Goal: Information Seeking & Learning: Learn about a topic

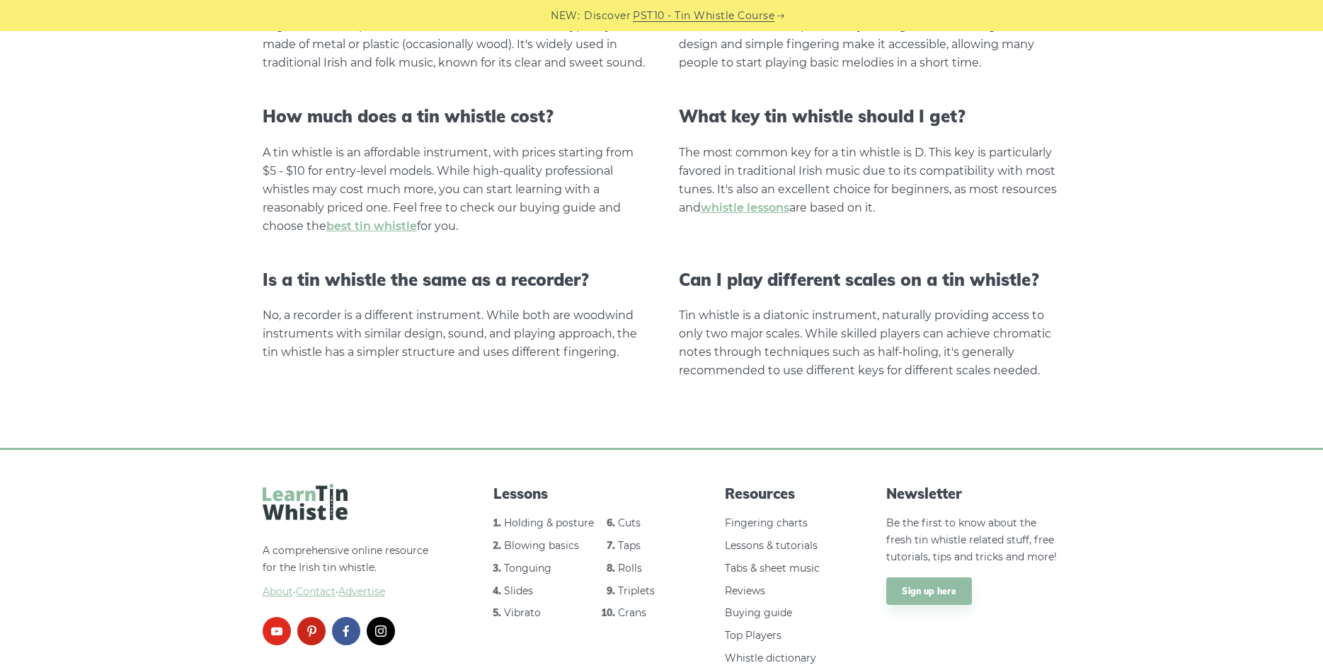
scroll to position [2795, 0]
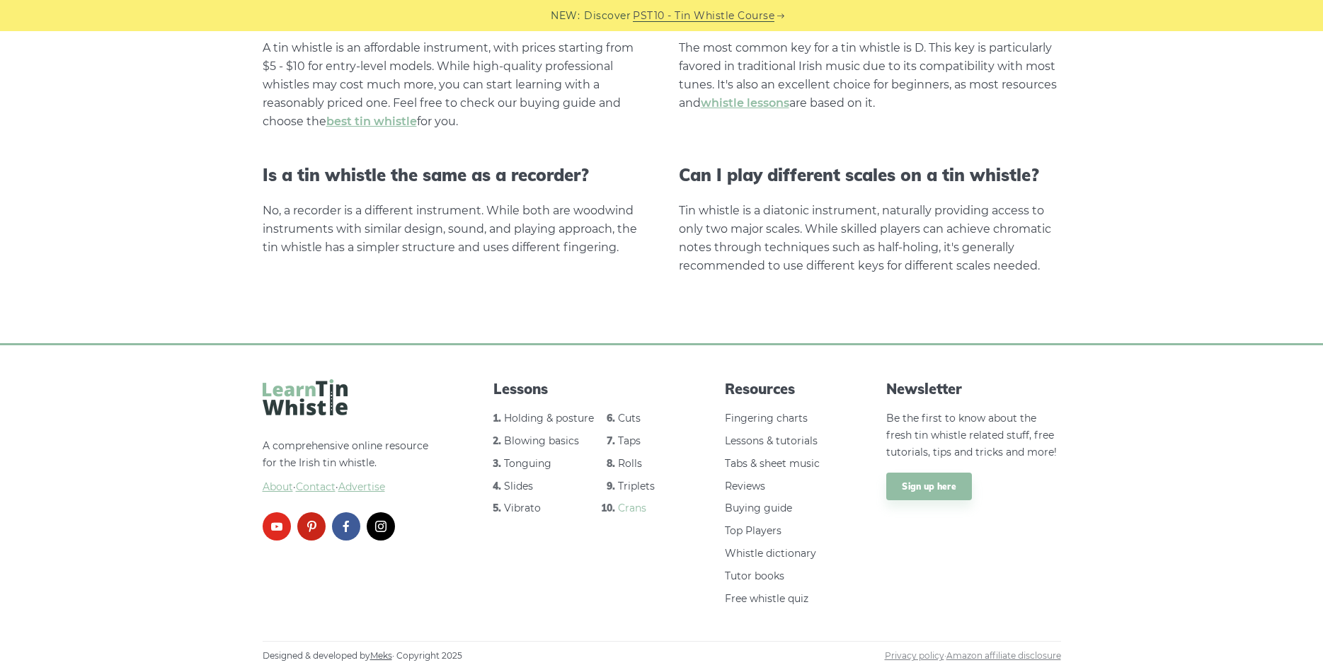
click at [636, 443] on link "Crans" at bounding box center [632, 508] width 28 height 13
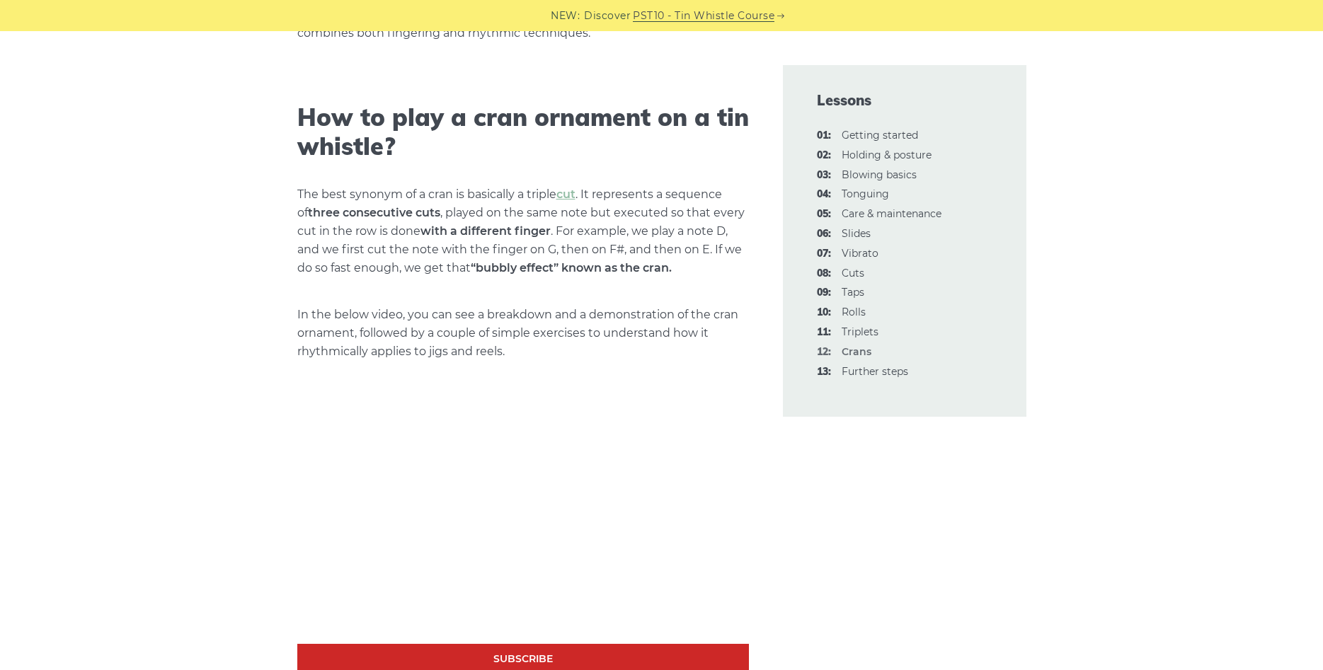
scroll to position [578, 0]
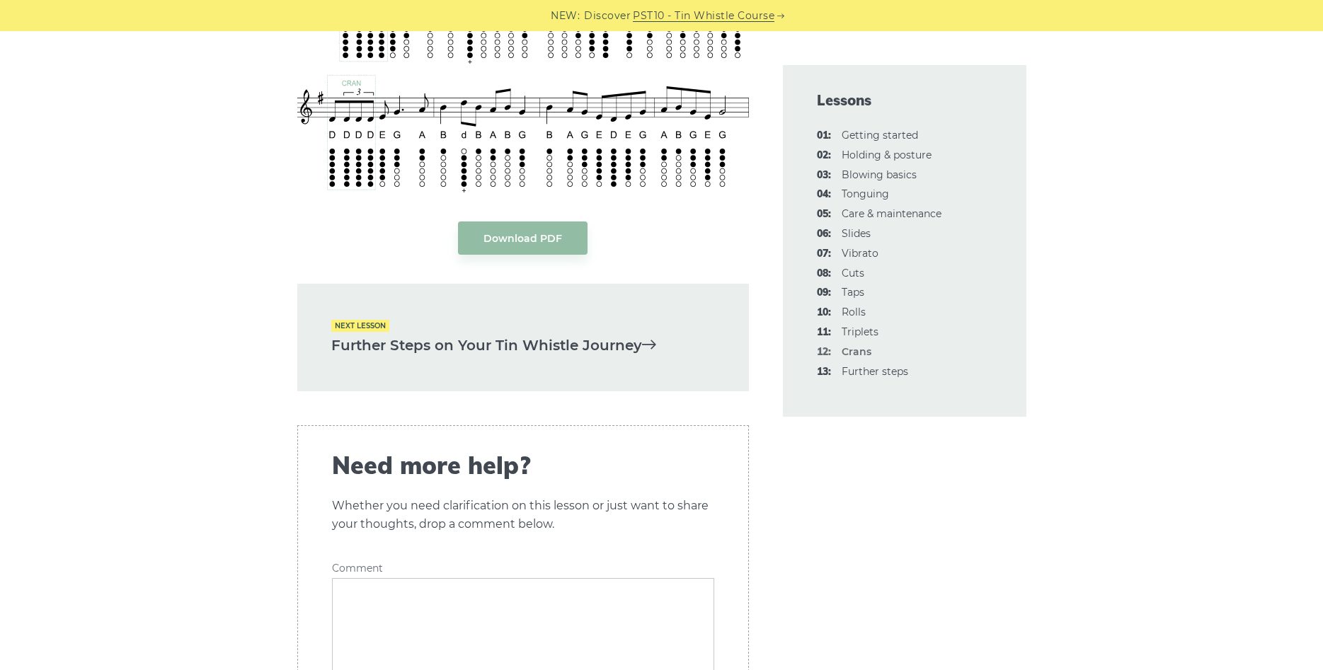
scroll to position [3250, 0]
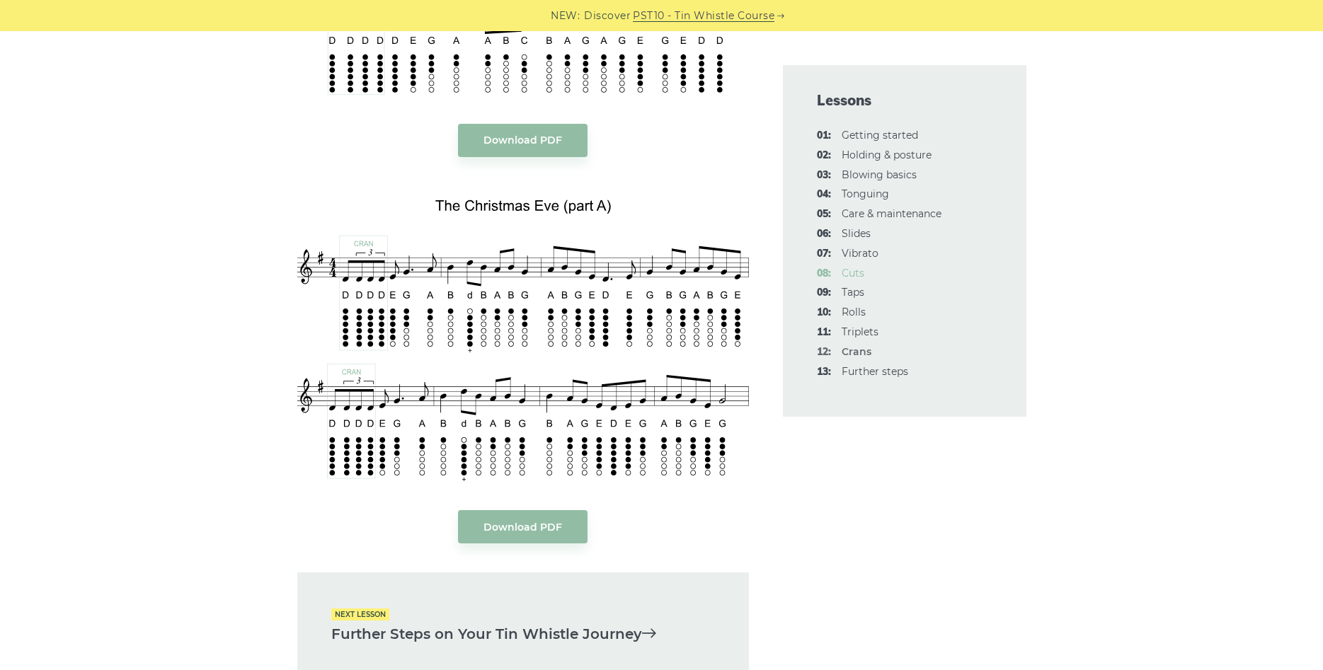
click at [849, 272] on link "08: Cuts" at bounding box center [853, 273] width 23 height 13
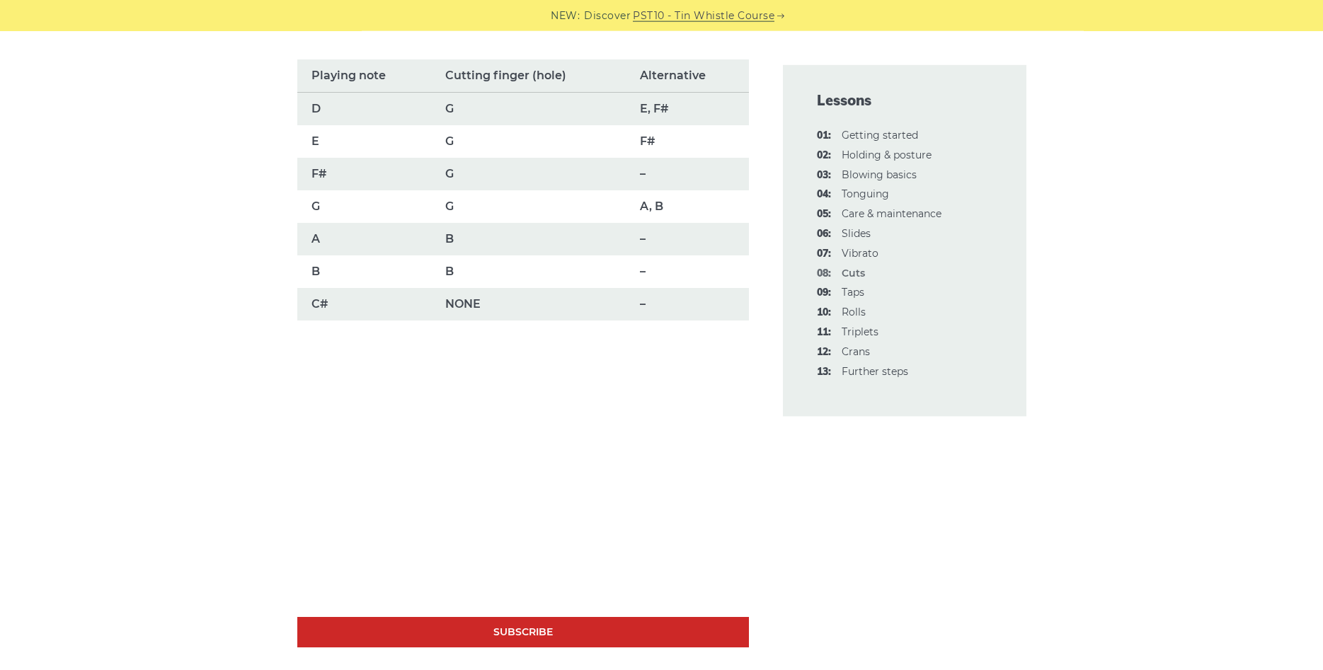
scroll to position [1083, 0]
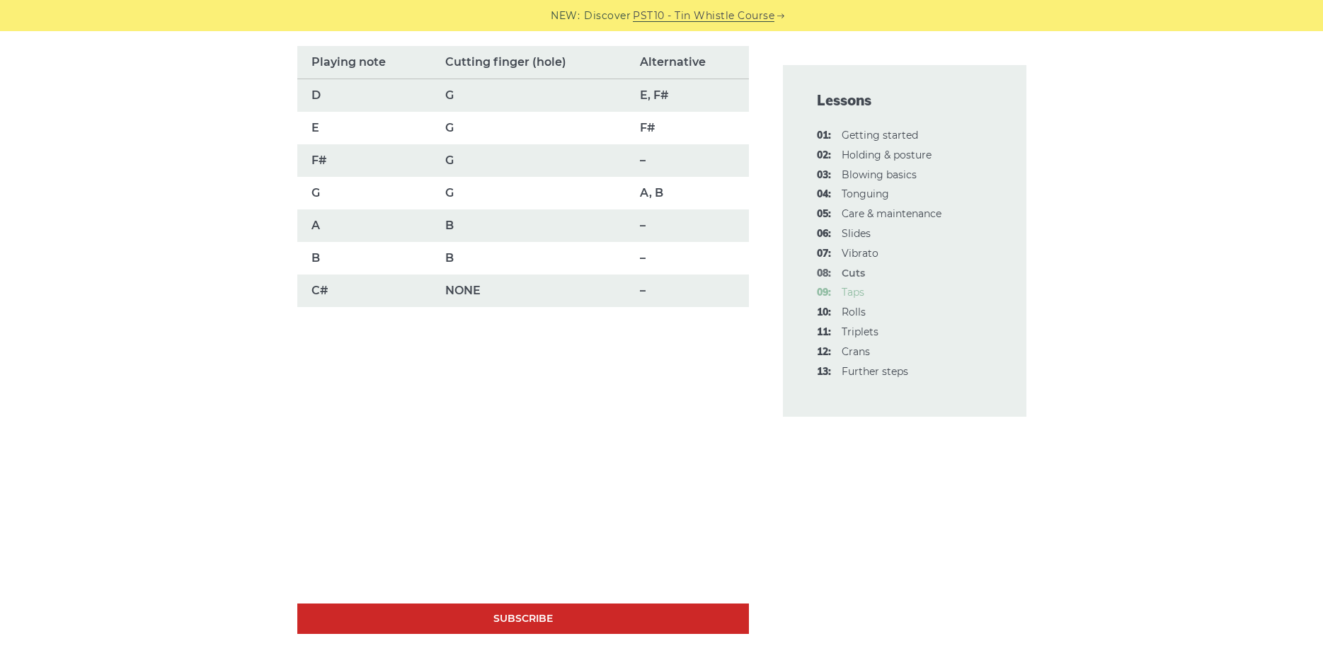
click at [853, 288] on link "09: Taps" at bounding box center [853, 292] width 23 height 13
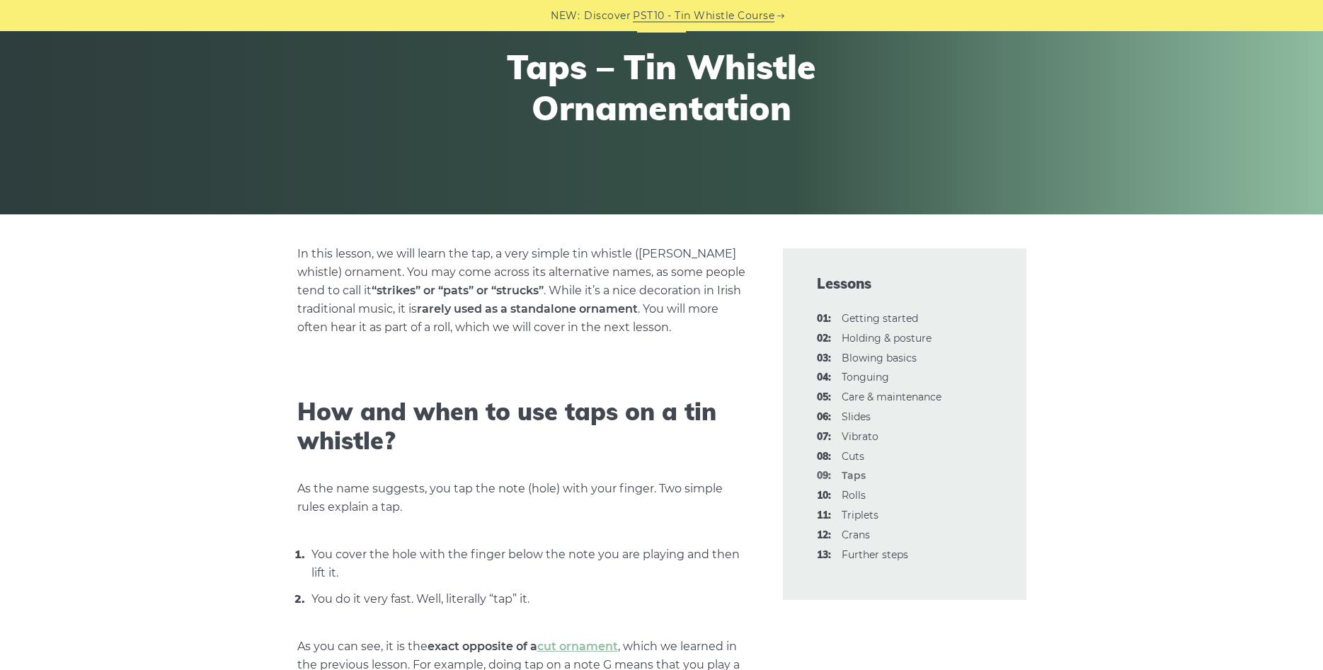
scroll to position [217, 0]
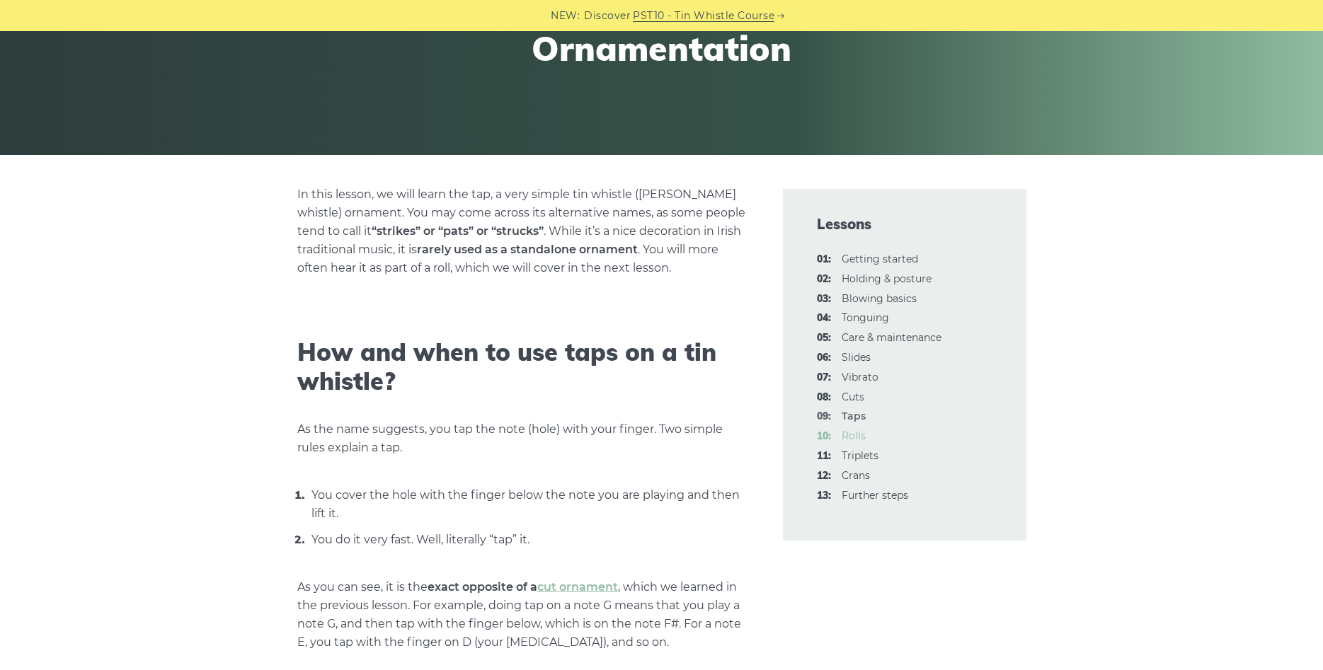
click at [860, 436] on link "10: Rolls" at bounding box center [854, 436] width 24 height 13
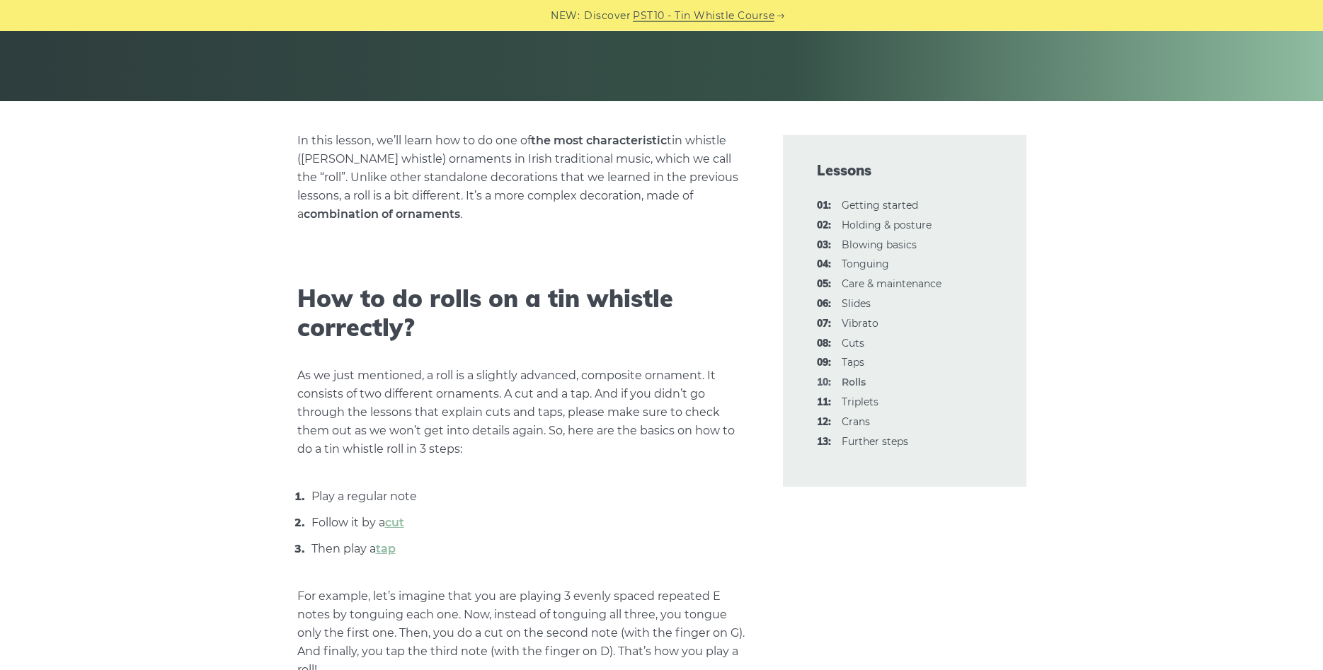
scroll to position [289, 0]
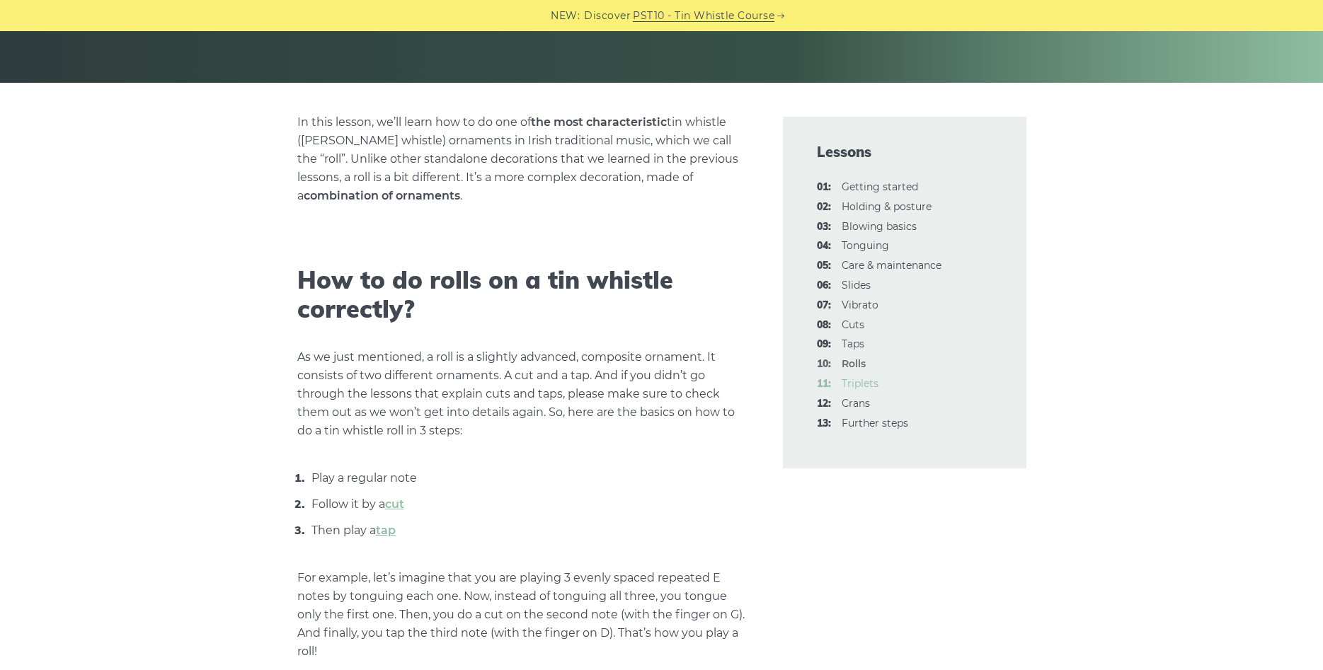
click at [871, 383] on link "11: Triplets" at bounding box center [860, 383] width 37 height 13
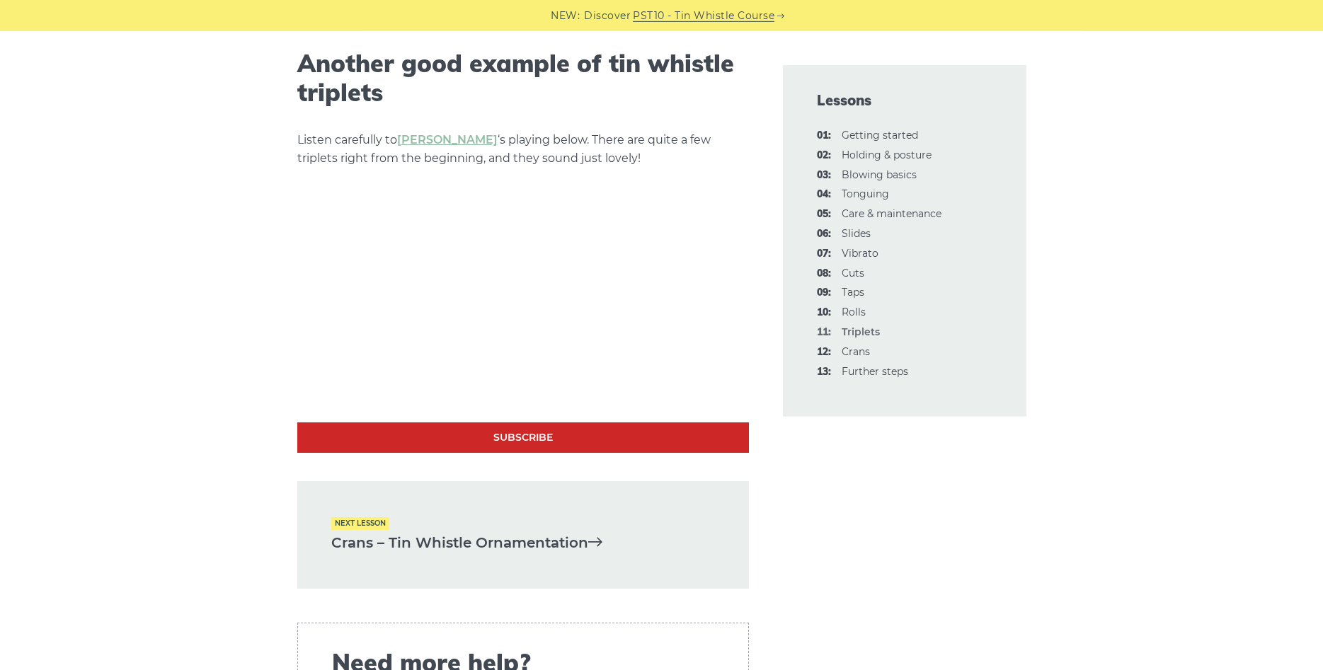
scroll to position [2816, 0]
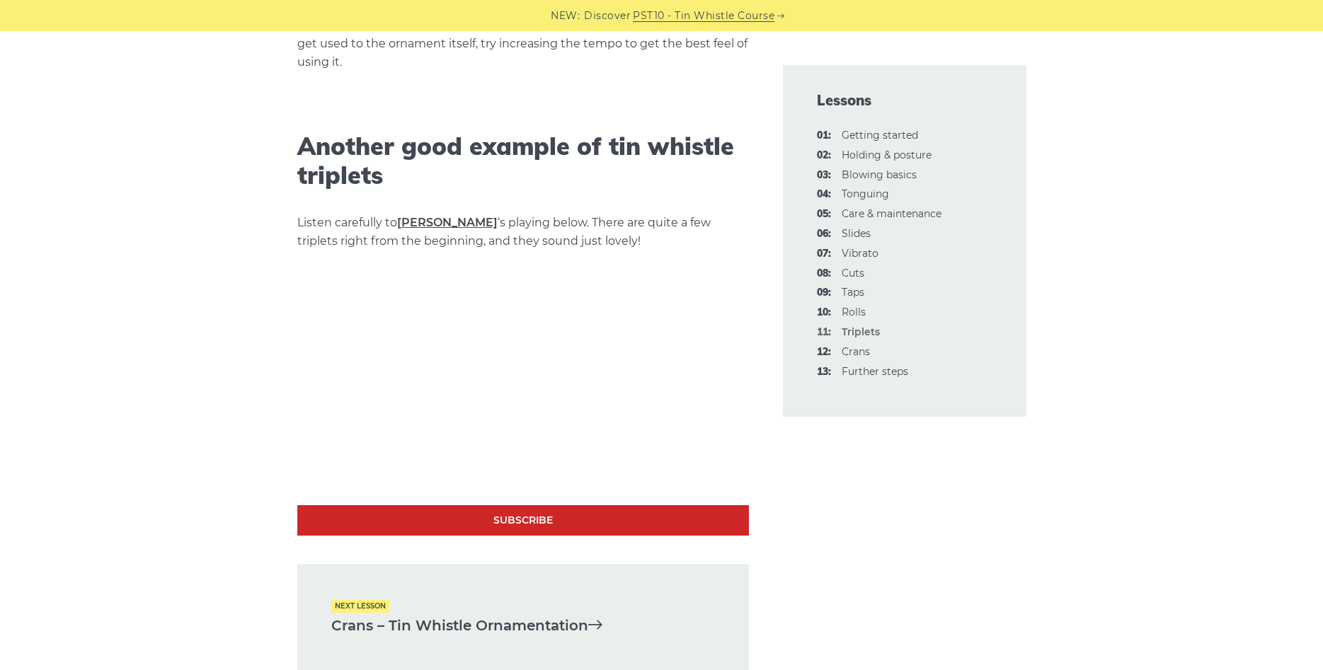
click at [435, 223] on link "[PERSON_NAME]" at bounding box center [447, 222] width 101 height 13
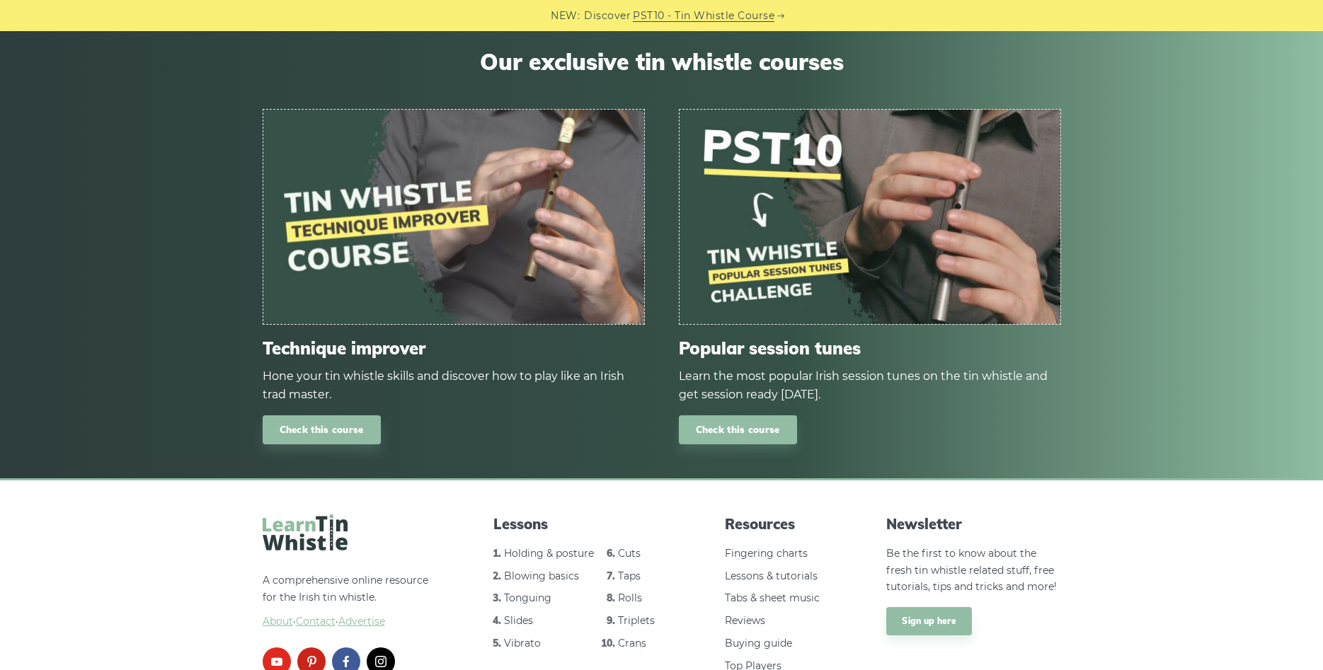
scroll to position [4179, 0]
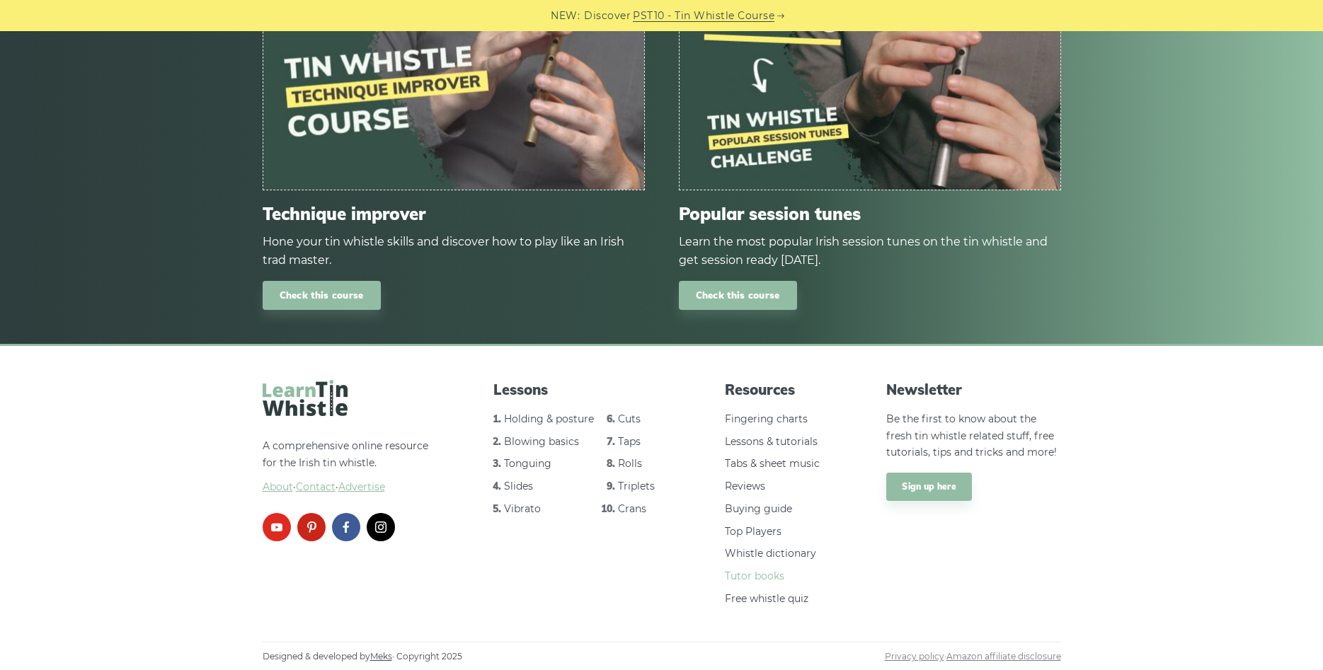
click at [759, 573] on link "Tutor books" at bounding box center [754, 576] width 59 height 13
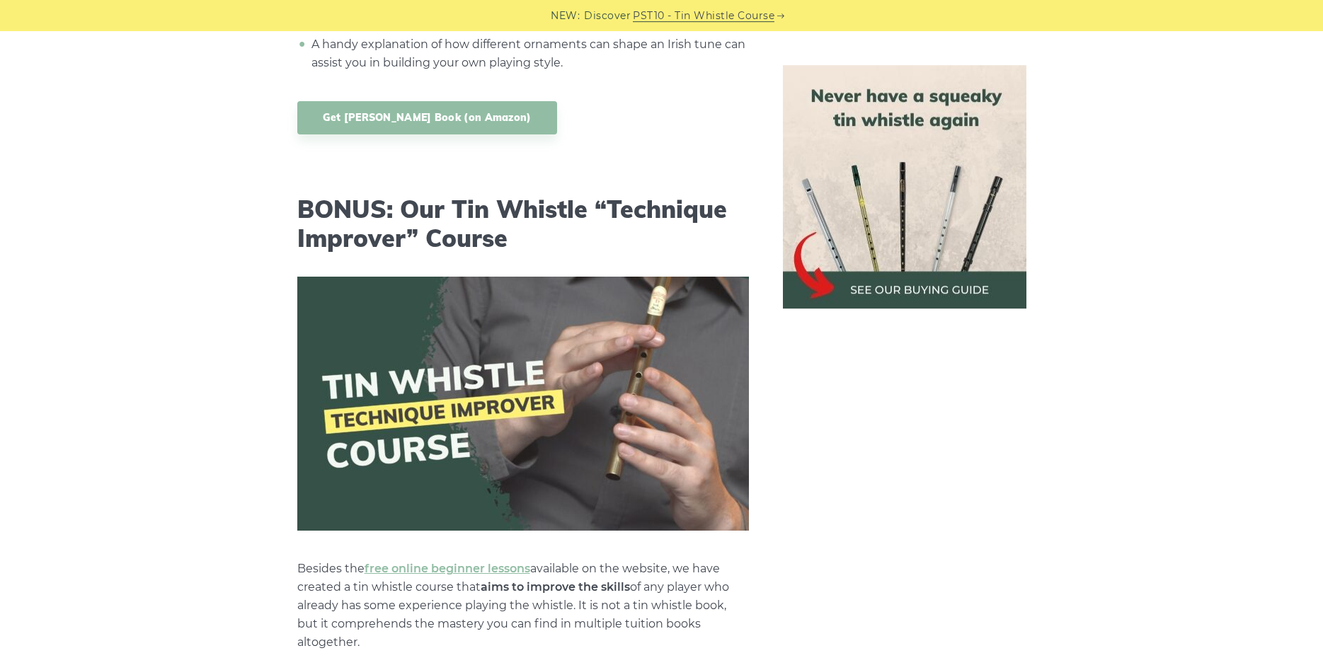
scroll to position [5127, 0]
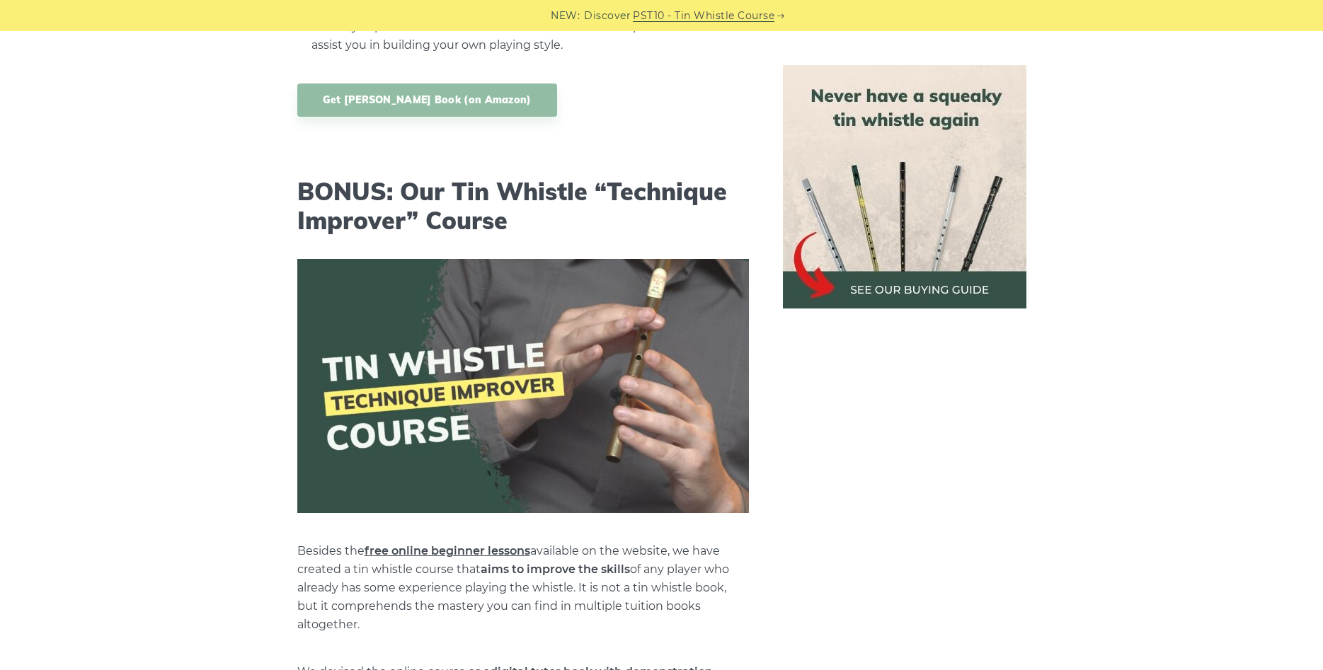
click at [432, 544] on link "free online beginner lessons" at bounding box center [448, 550] width 166 height 13
click at [921, 282] on img at bounding box center [905, 187] width 244 height 244
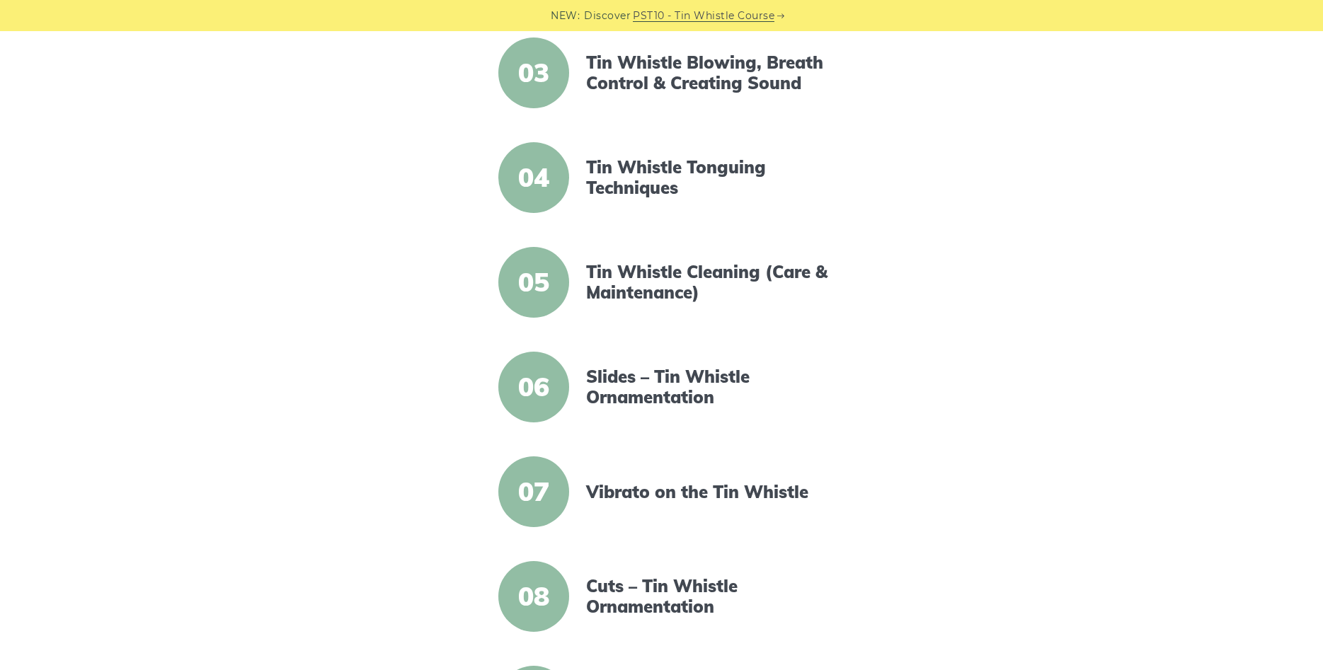
scroll to position [289, 0]
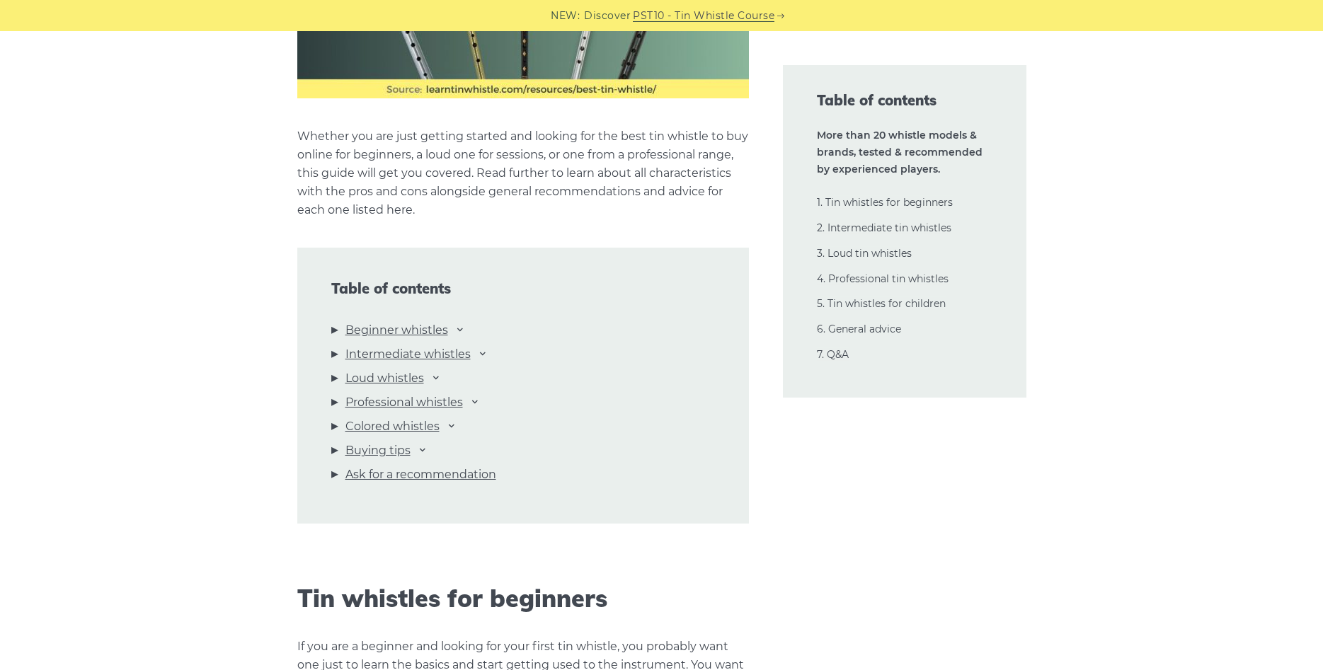
scroll to position [1372, 0]
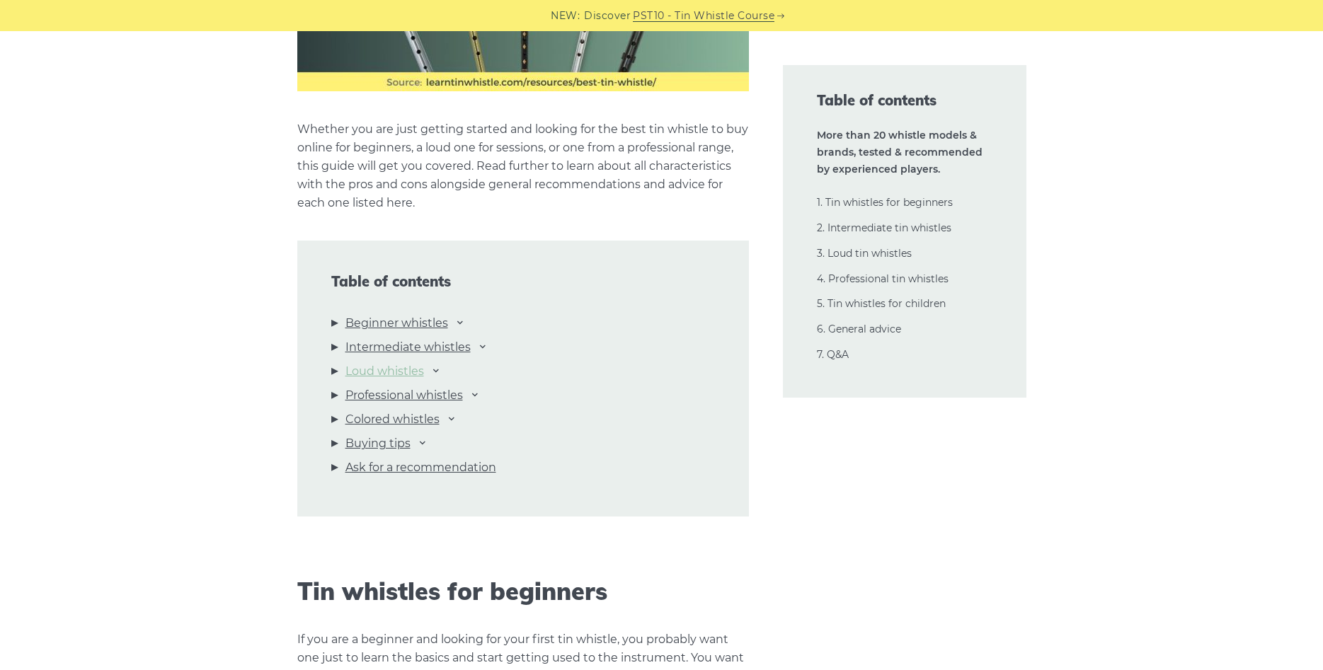
click at [419, 375] on link "Loud whistles" at bounding box center [384, 371] width 79 height 18
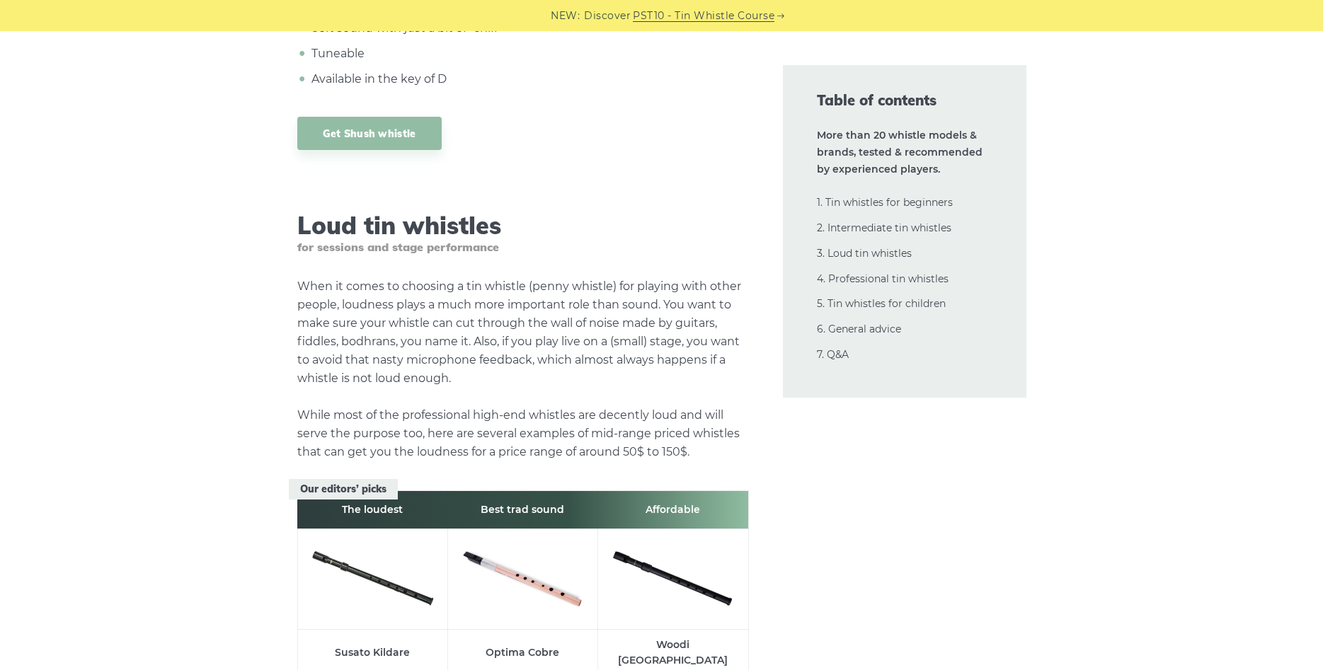
scroll to position [13511, 0]
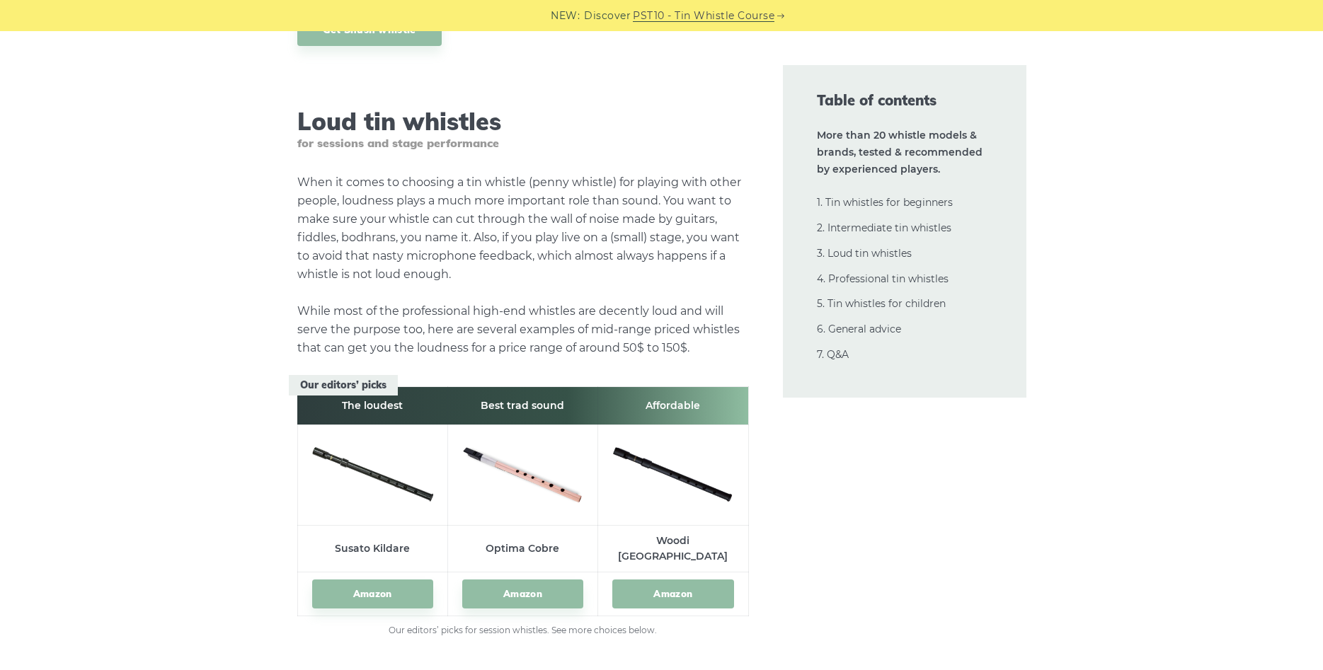
click at [685, 580] on link "Amazon" at bounding box center [672, 594] width 121 height 29
click at [530, 580] on link "Amazon" at bounding box center [522, 594] width 121 height 29
click at [387, 580] on link "Amazon" at bounding box center [372, 594] width 121 height 29
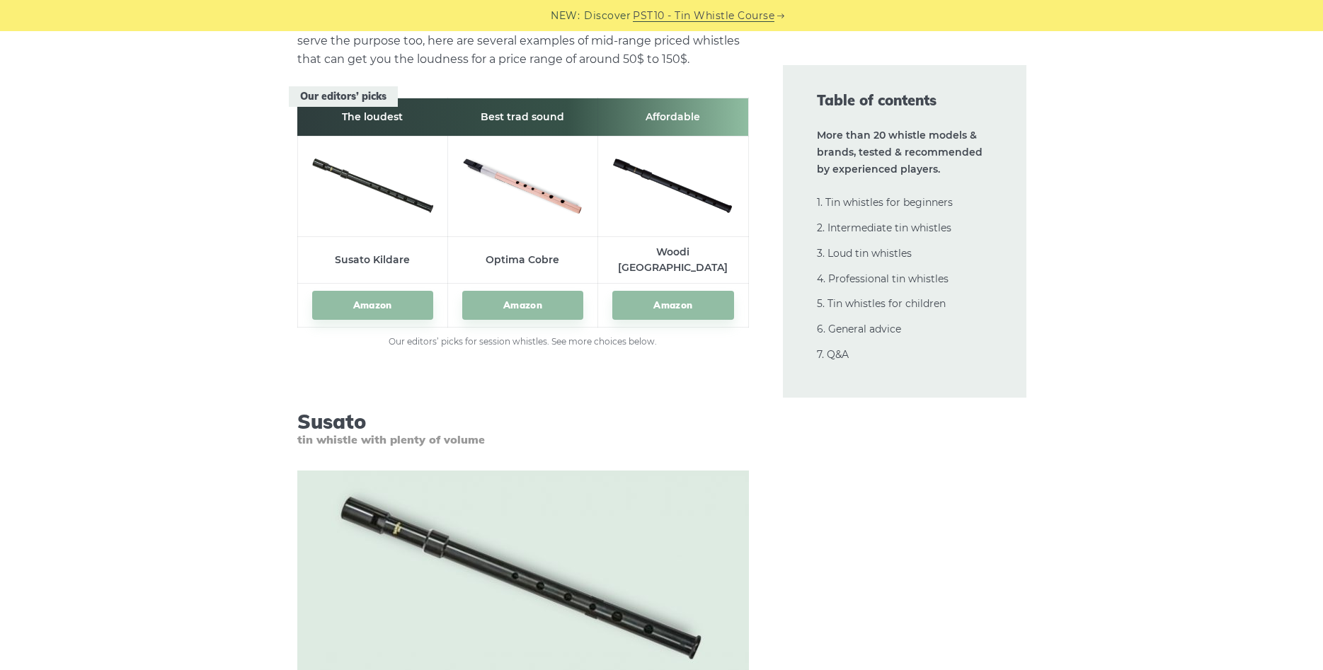
scroll to position [13944, 0]
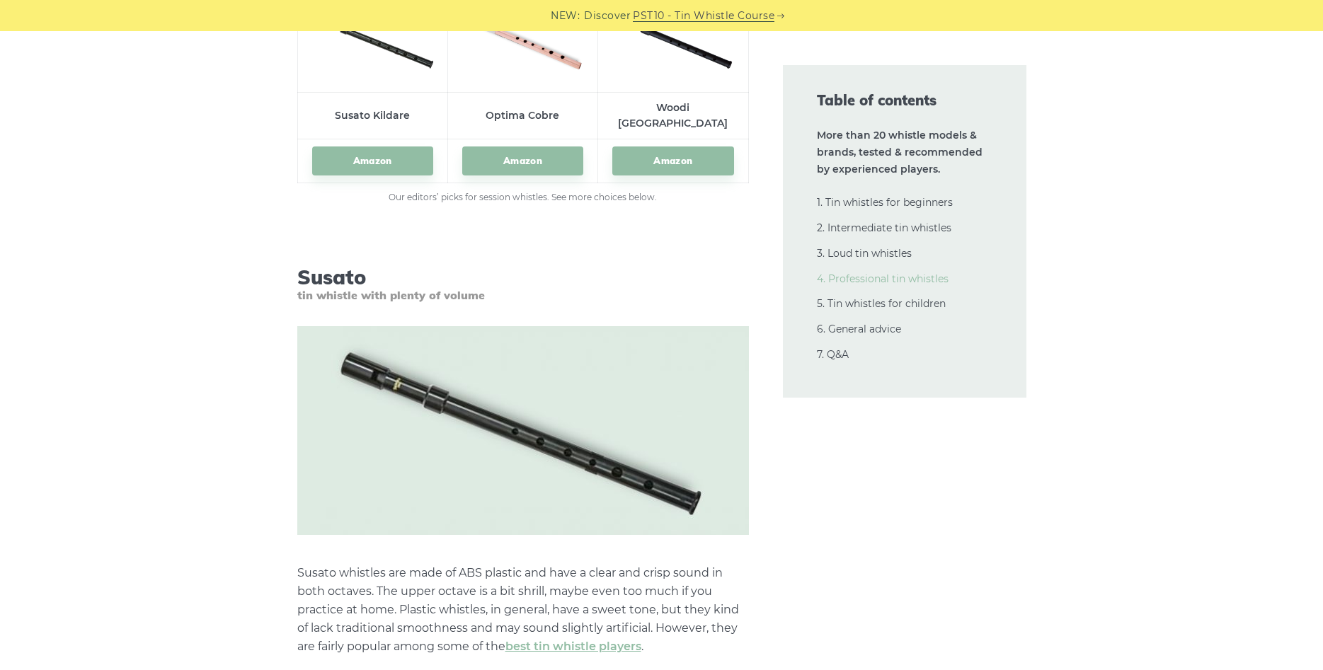
click at [889, 278] on link "4. Professional tin whistles" at bounding box center [883, 279] width 132 height 13
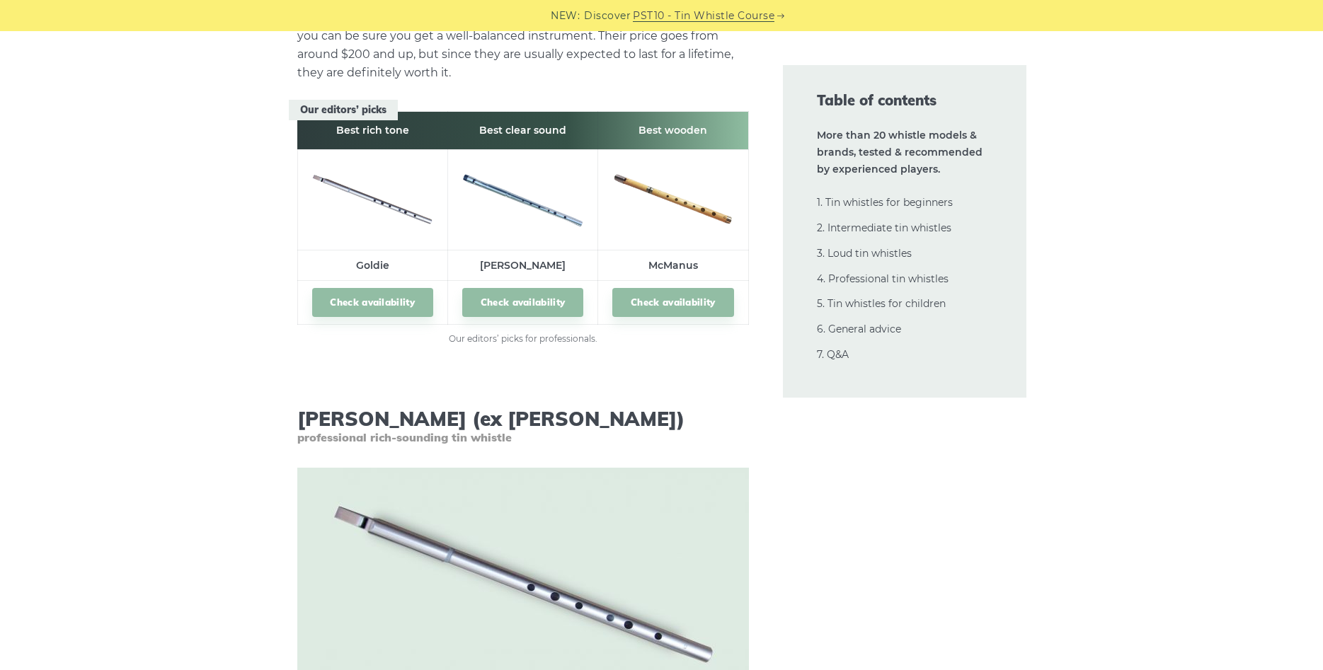
scroll to position [18404, 0]
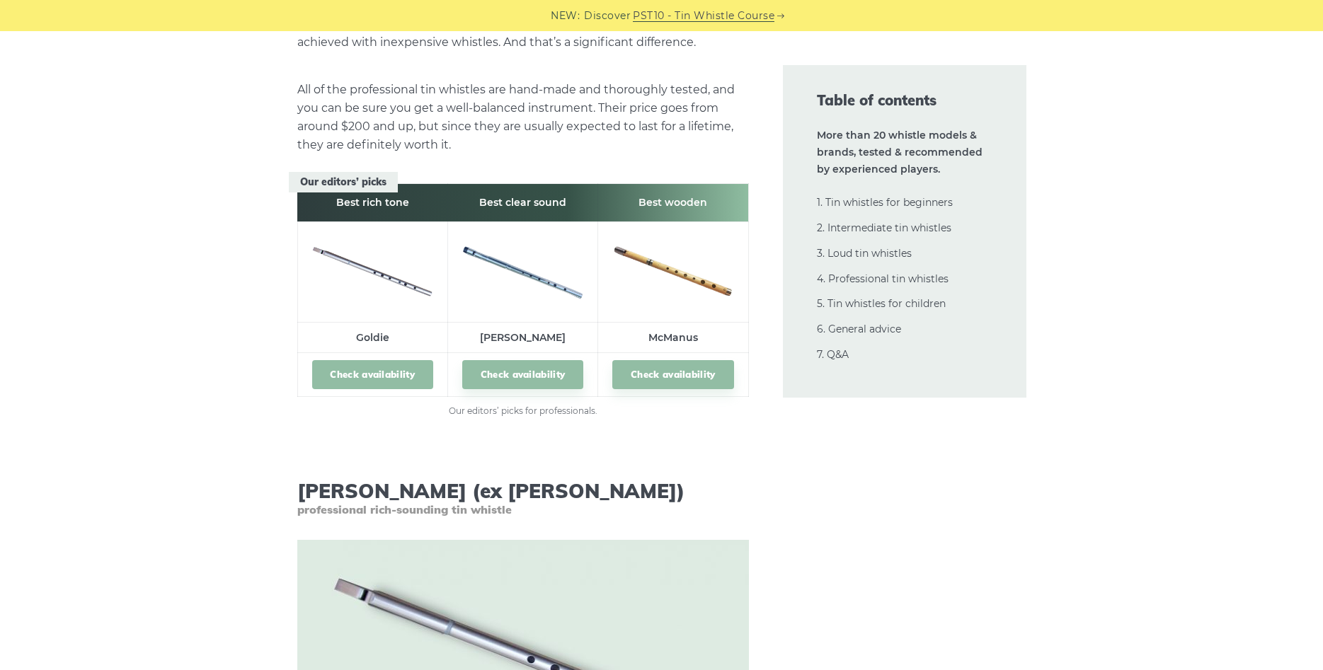
click at [385, 360] on link "Check availability" at bounding box center [372, 374] width 121 height 29
click at [658, 360] on link "Check availability" at bounding box center [672, 374] width 121 height 29
click at [920, 229] on link "2. Intermediate tin whistles" at bounding box center [884, 228] width 135 height 13
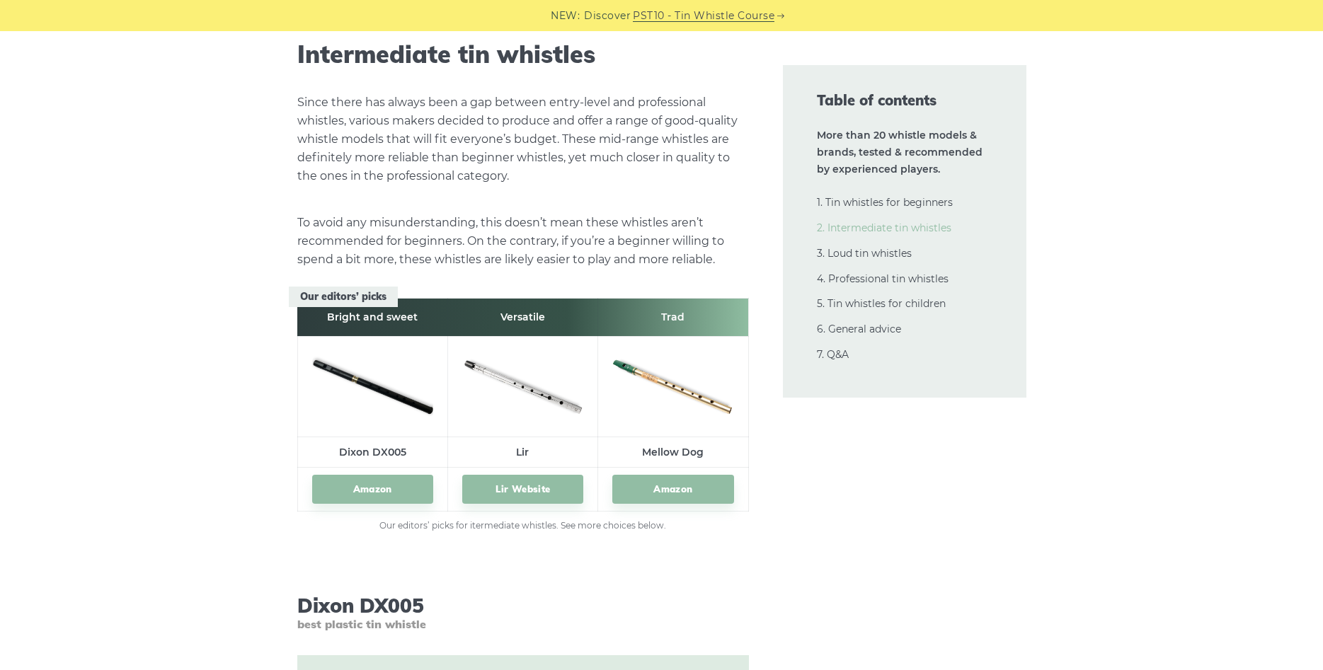
scroll to position [7686, 0]
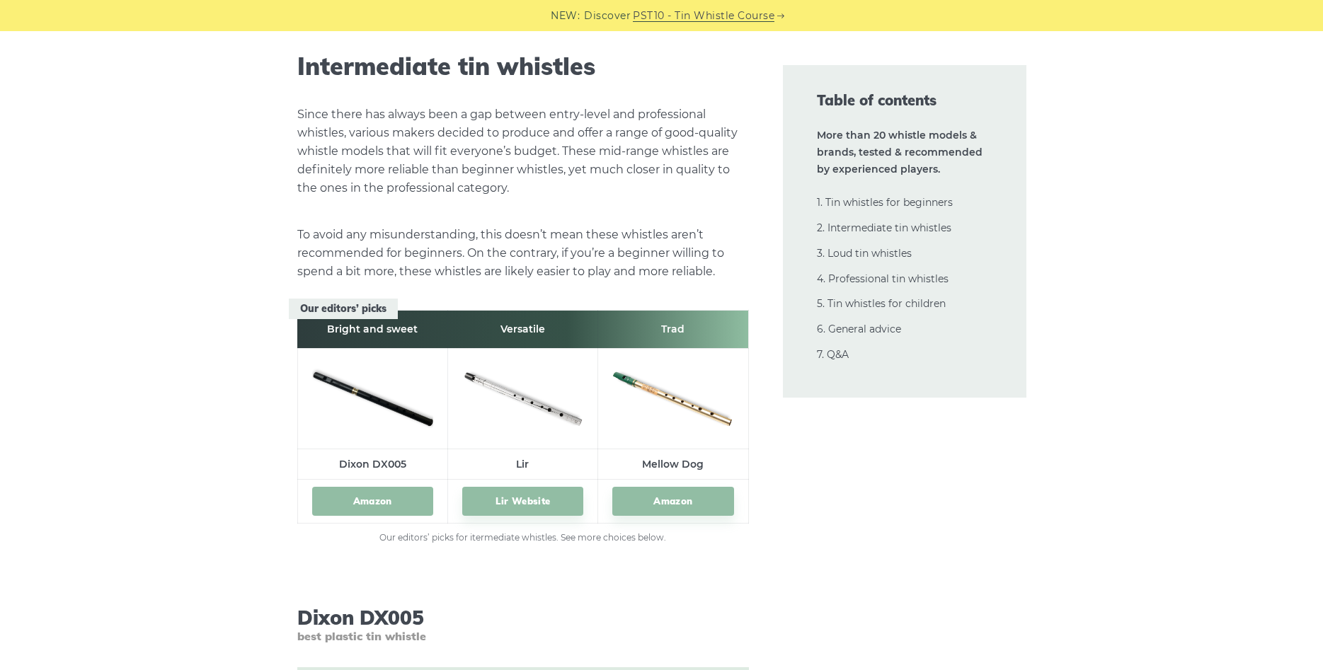
click at [376, 500] on link "Amazon" at bounding box center [372, 501] width 121 height 29
click at [521, 507] on link "Lir Website" at bounding box center [522, 501] width 121 height 29
click at [675, 502] on link "Amazon" at bounding box center [672, 501] width 121 height 29
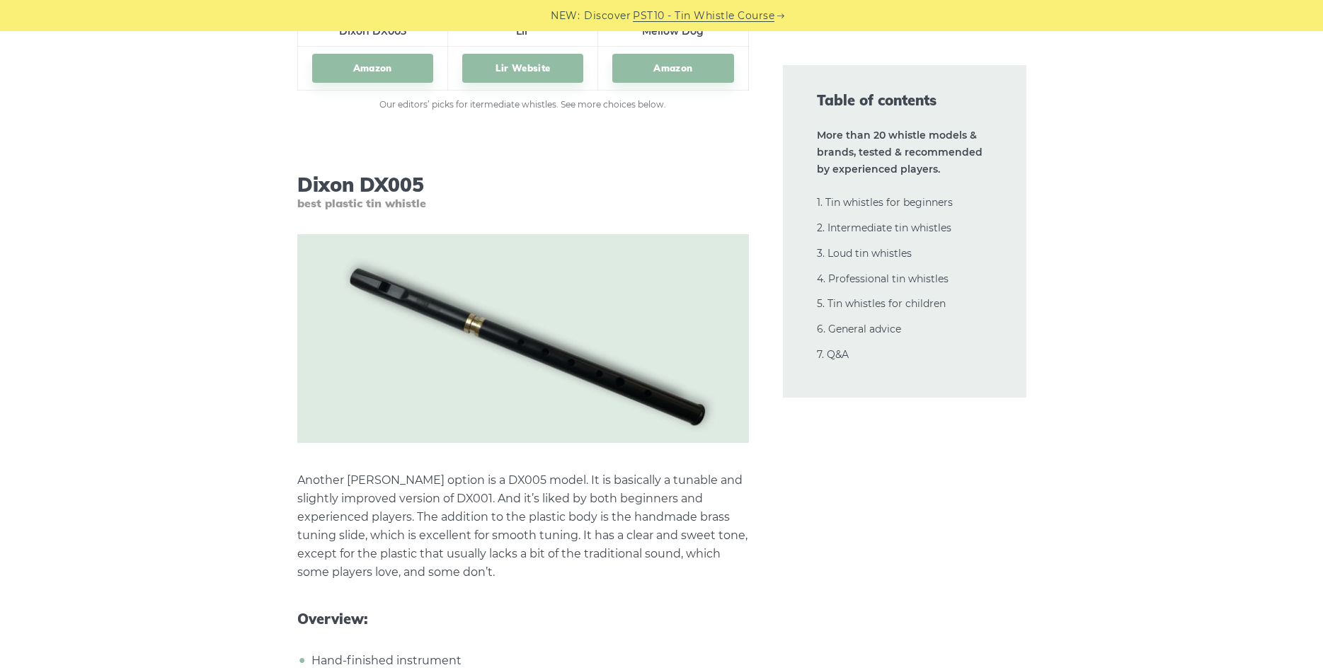
scroll to position [8336, 0]
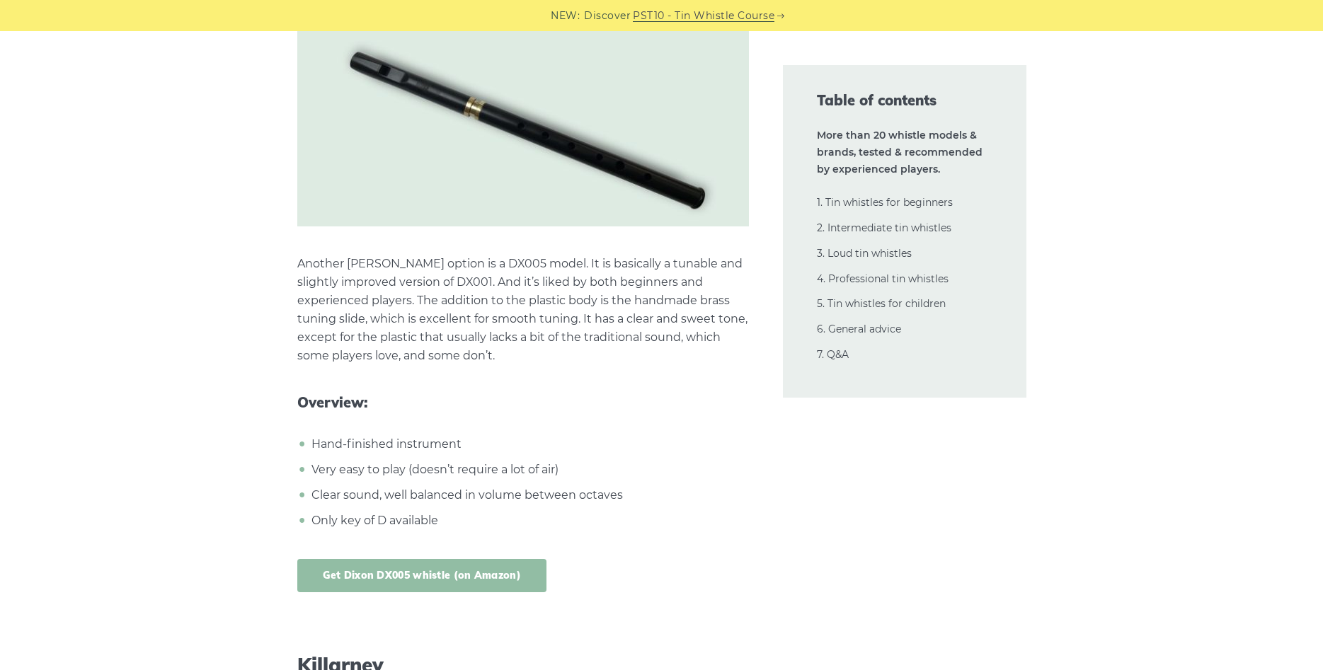
click at [457, 577] on link "Get Dixon DX005 whistle (on Amazon)" at bounding box center [422, 575] width 250 height 33
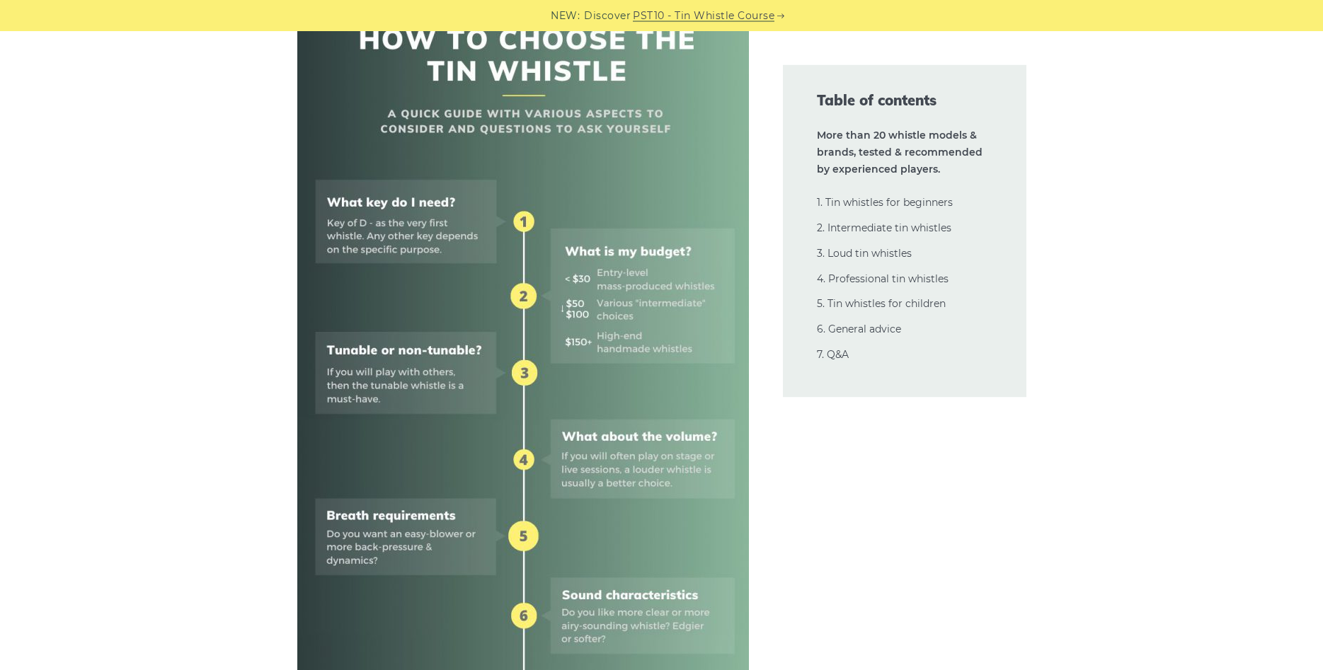
scroll to position [0, 0]
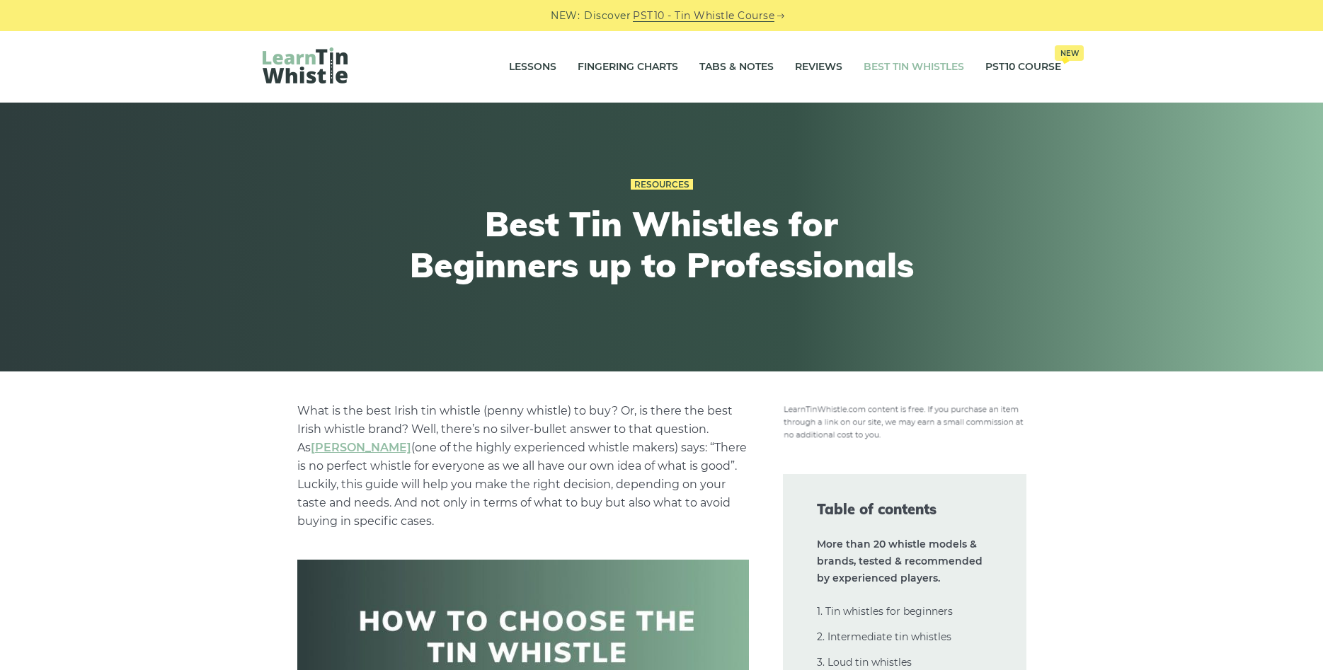
click at [311, 69] on img at bounding box center [305, 65] width 85 height 36
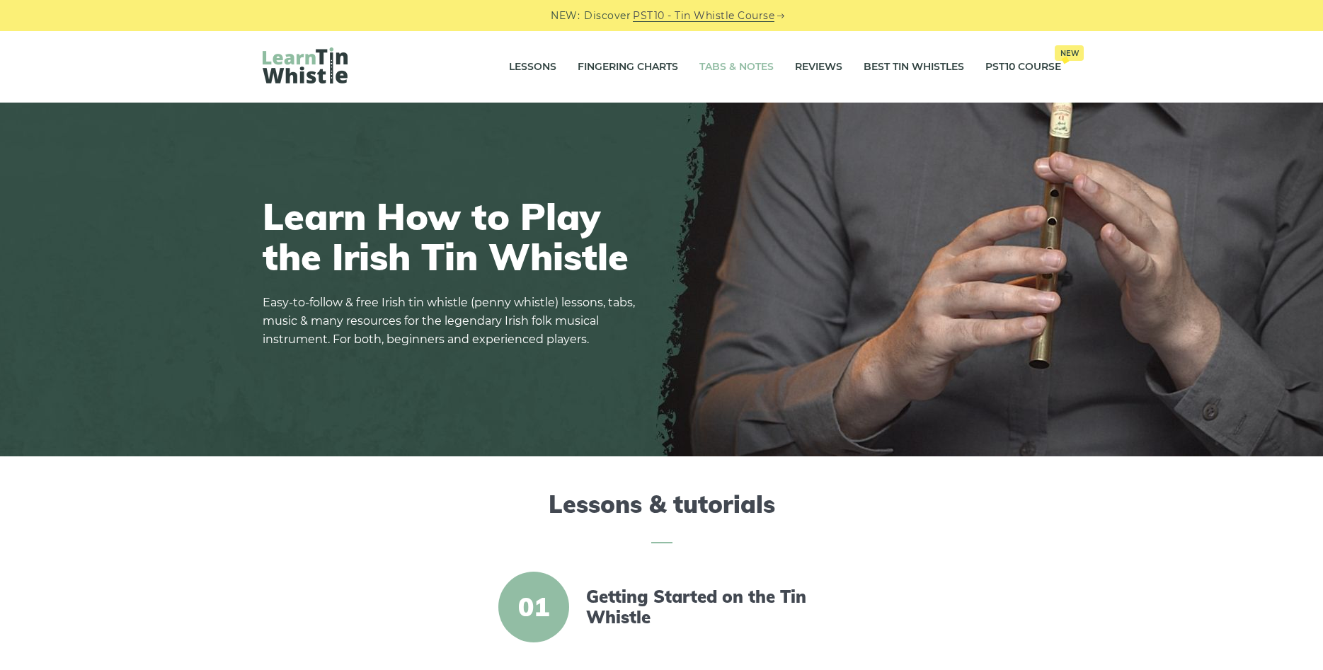
click at [729, 62] on link "Tabs & Notes" at bounding box center [736, 67] width 74 height 35
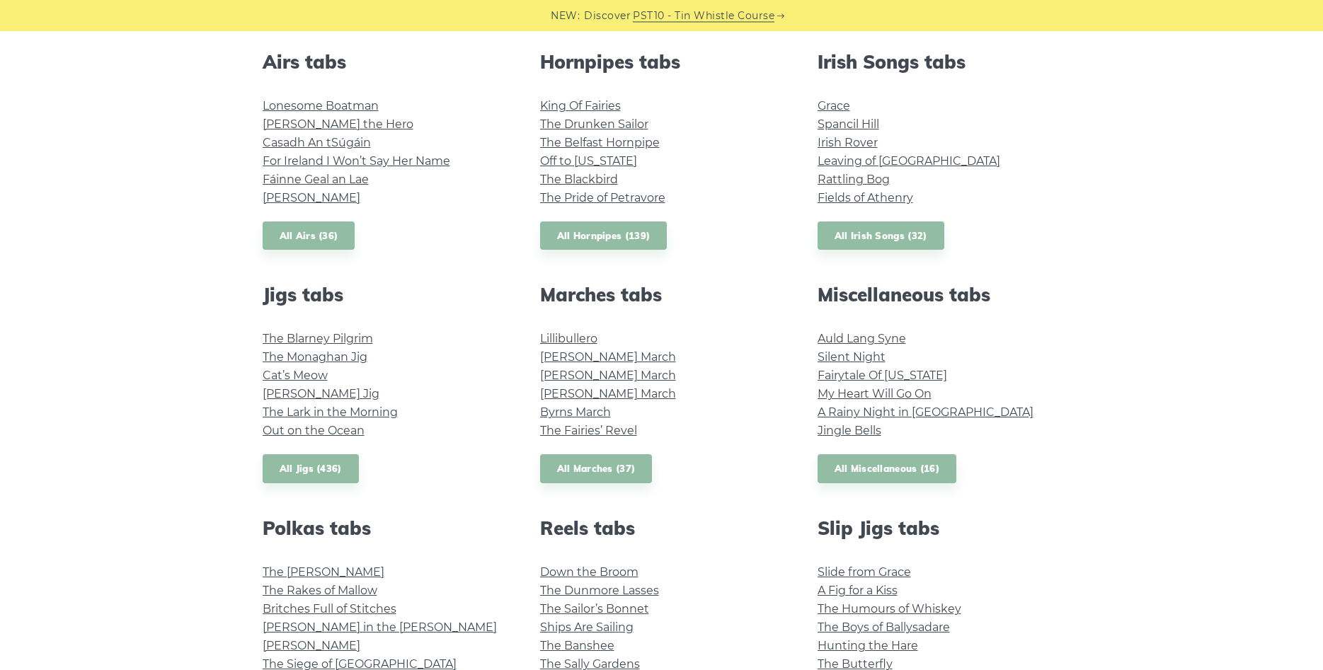
scroll to position [505, 0]
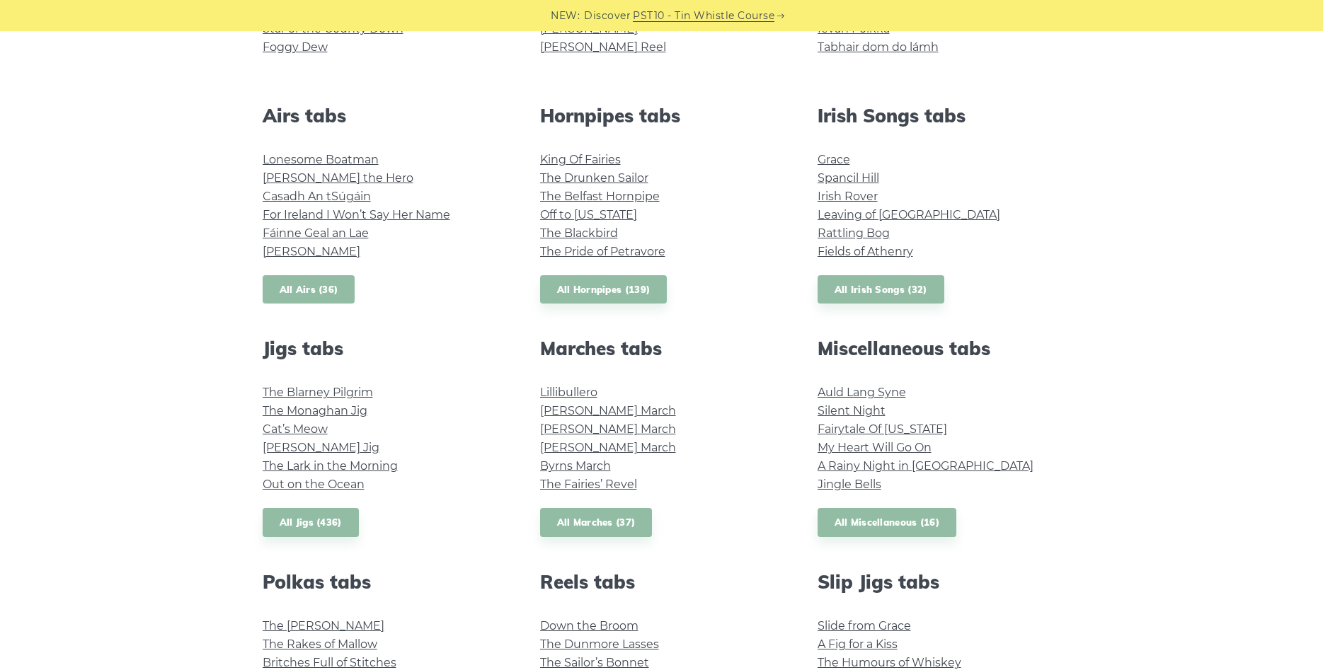
click at [309, 287] on link "All Airs (36)" at bounding box center [309, 289] width 93 height 29
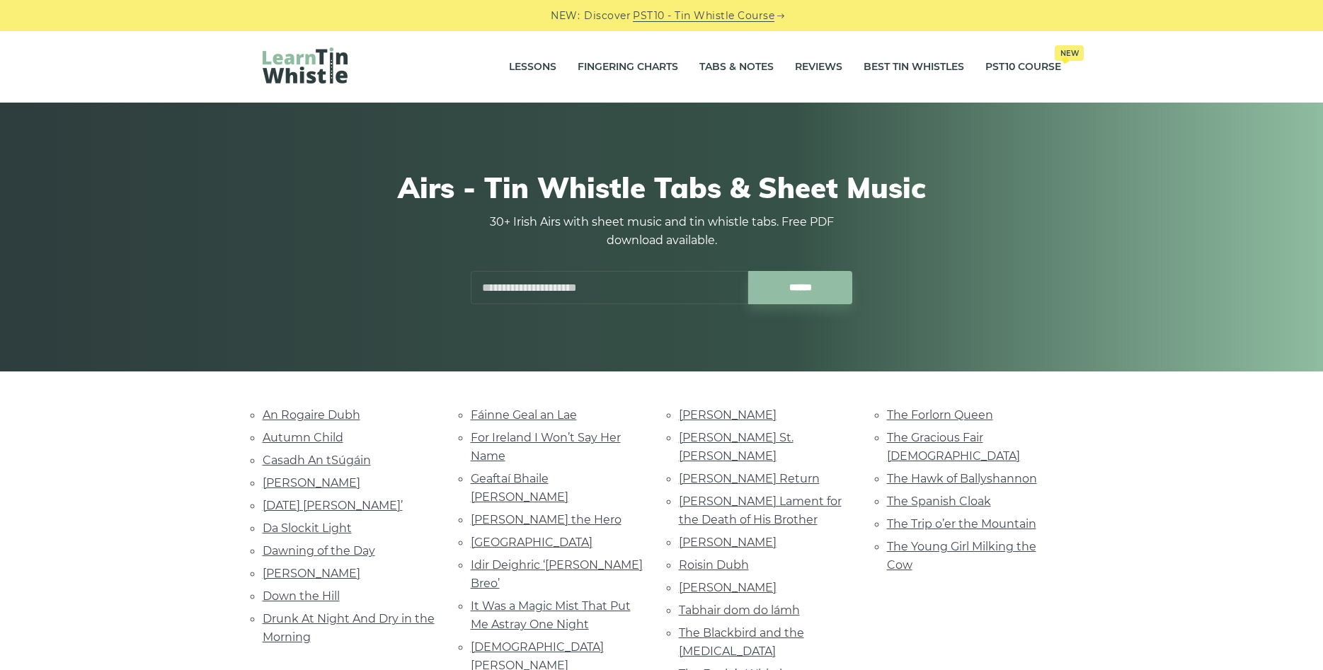
scroll to position [144, 0]
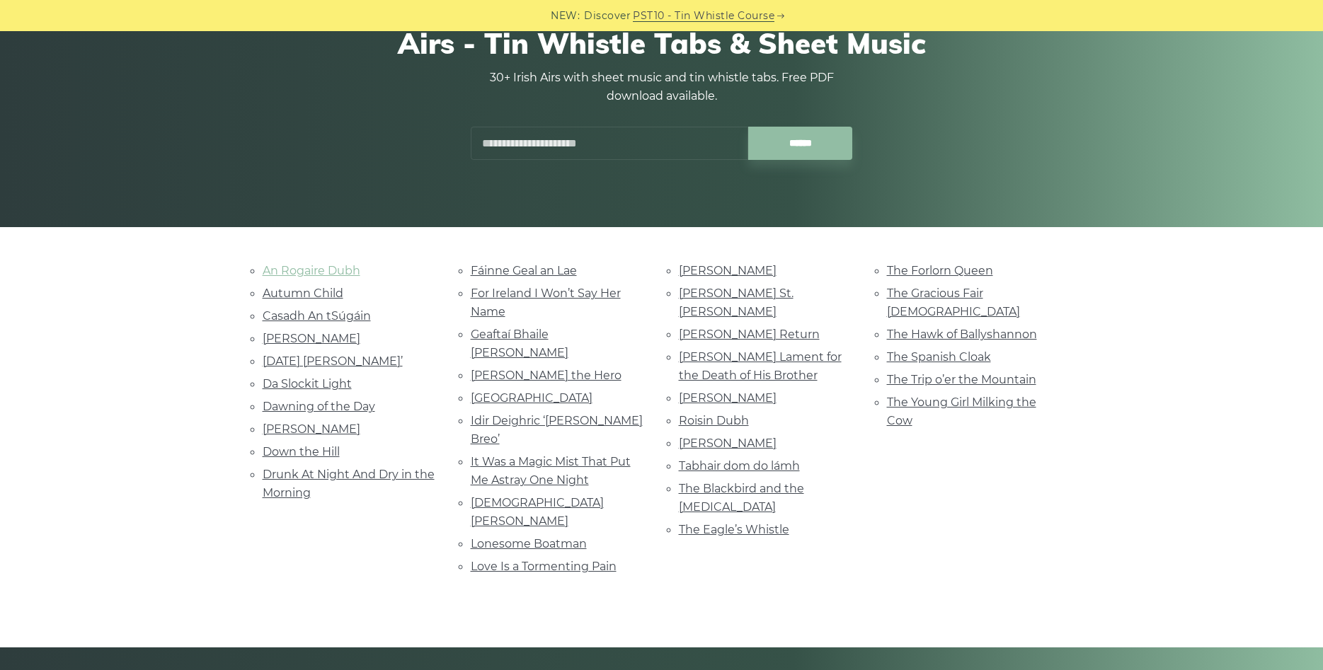
click at [321, 271] on link "An Rogaire Dubh" at bounding box center [312, 270] width 98 height 13
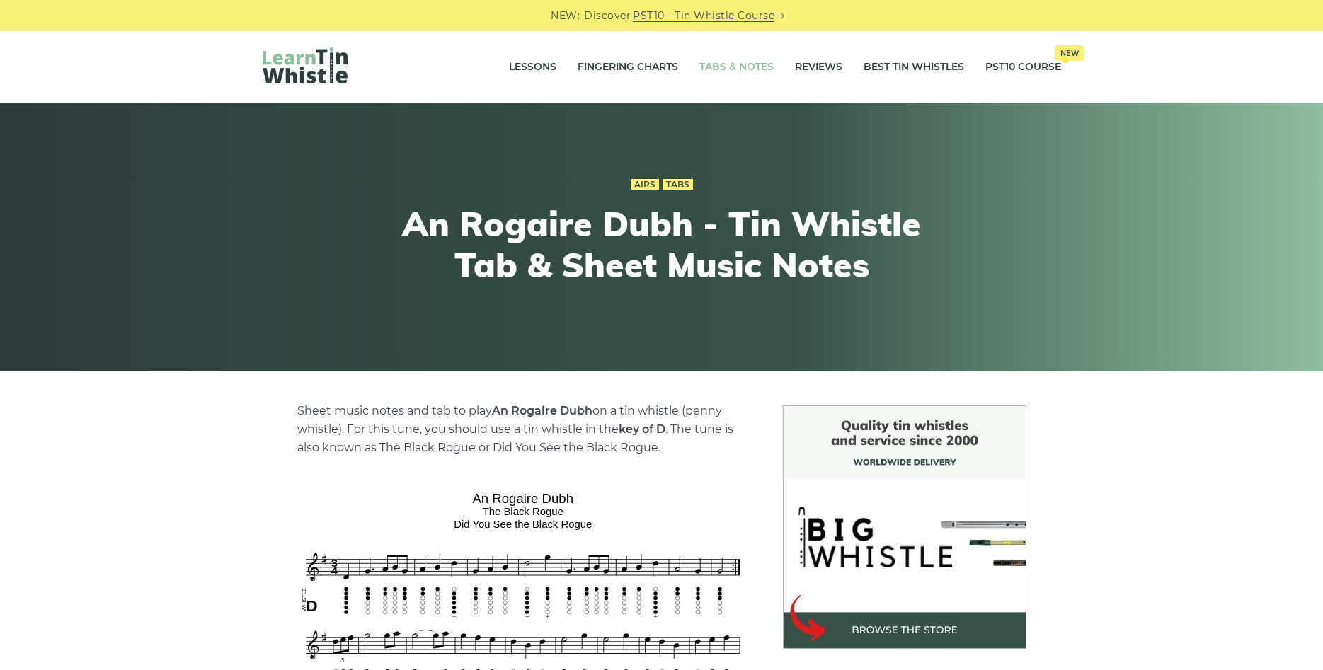
click at [717, 64] on link "Tabs & Notes" at bounding box center [736, 67] width 74 height 35
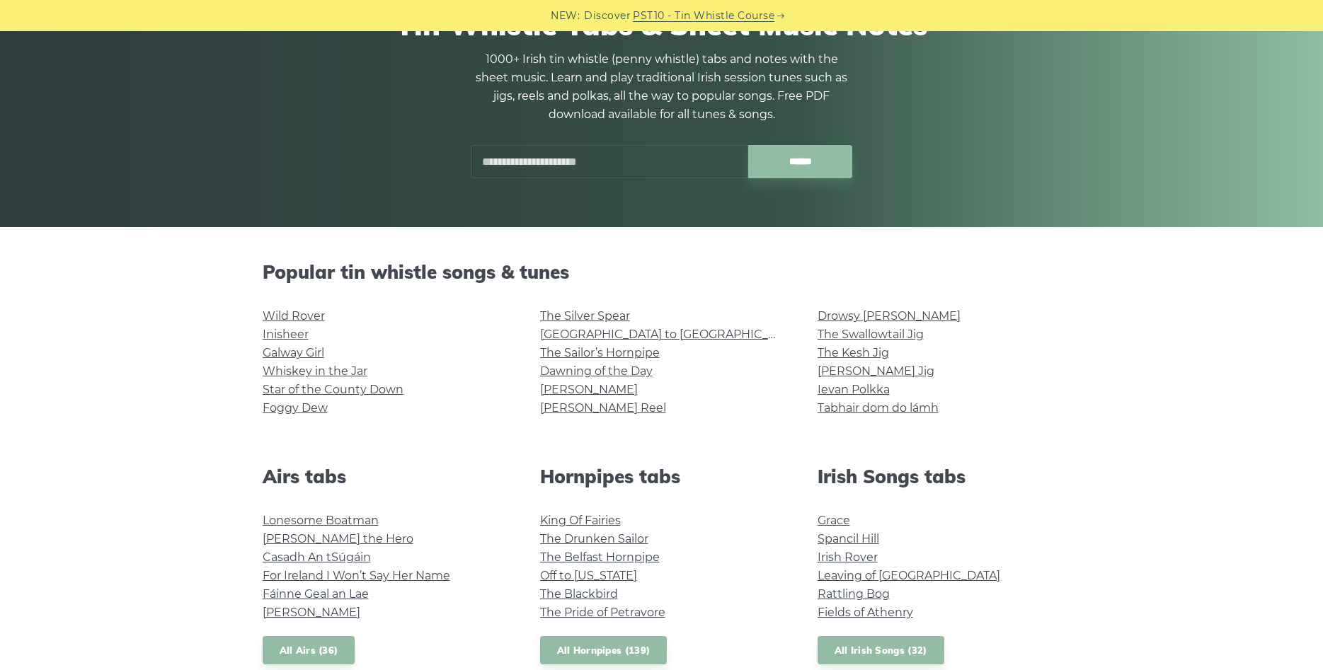
scroll to position [289, 0]
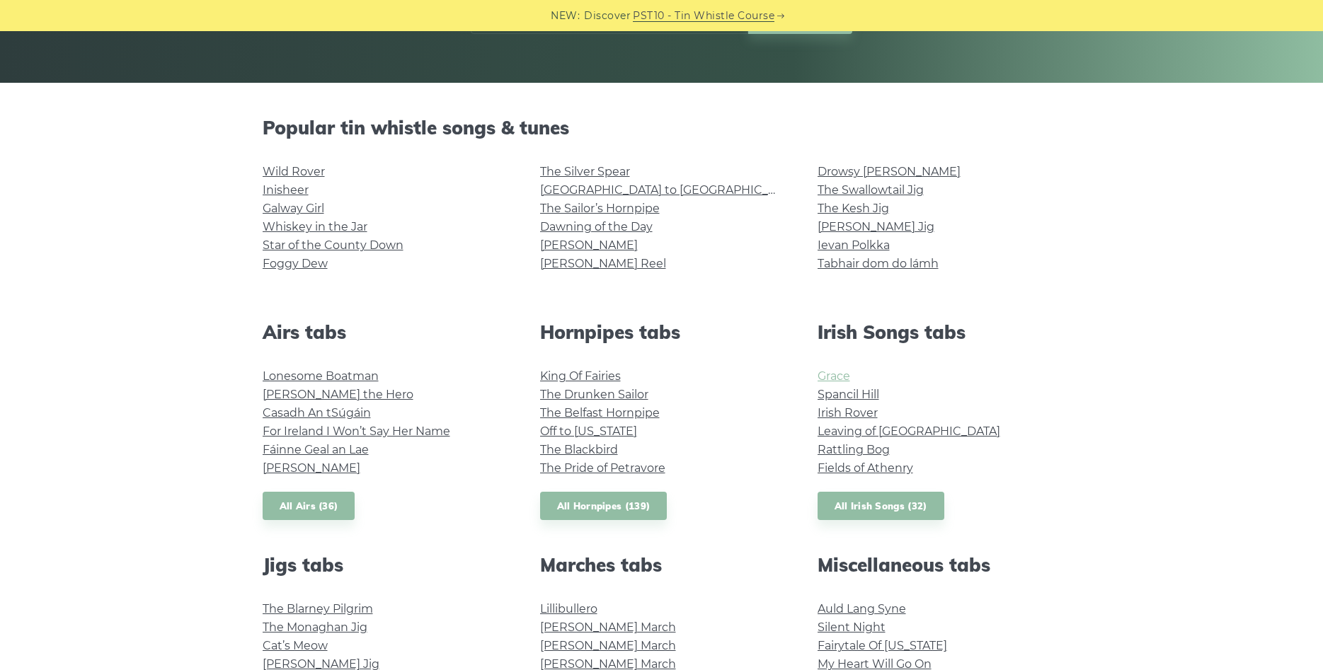
click at [845, 376] on link "Grace" at bounding box center [834, 376] width 33 height 13
click at [849, 412] on link "Irish Rover" at bounding box center [848, 412] width 60 height 13
click at [316, 372] on link "Lonesome Boatman" at bounding box center [321, 376] width 116 height 13
click at [304, 416] on link "Casadh An tSúgáin" at bounding box center [317, 412] width 108 height 13
click at [299, 452] on link "Fáinne Geal an Lae" at bounding box center [316, 449] width 106 height 13
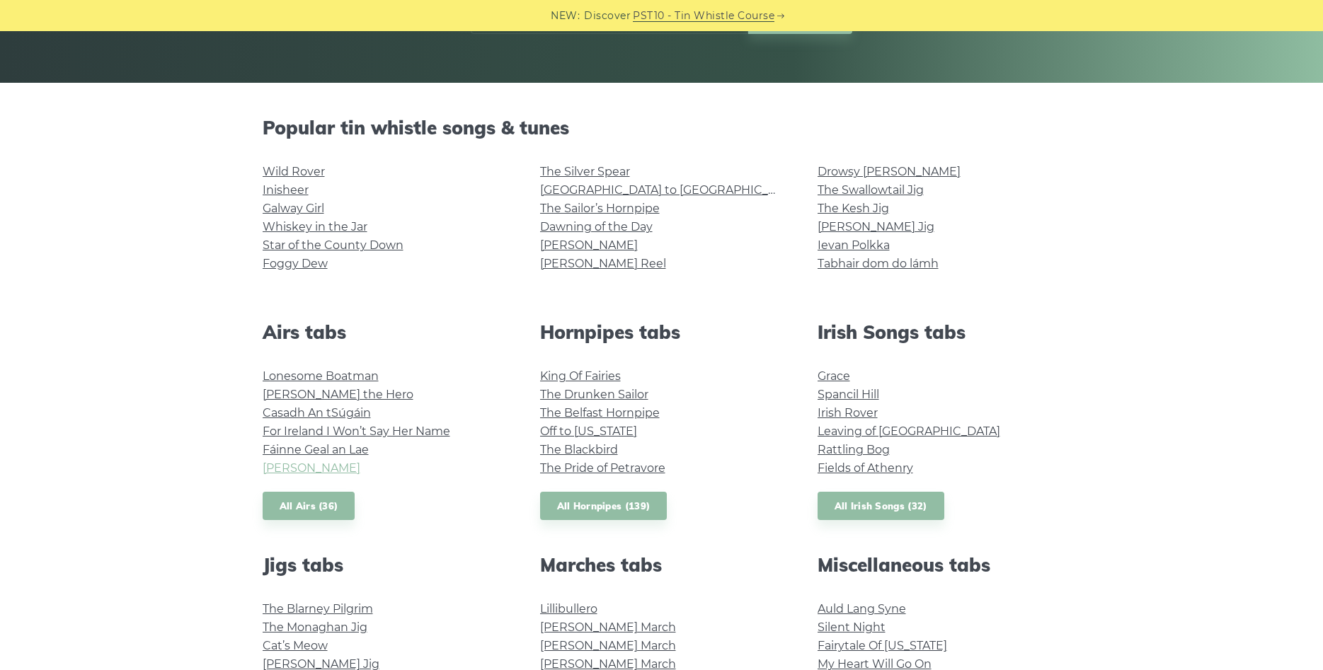
click at [299, 469] on link "Planxty Davis" at bounding box center [312, 468] width 98 height 13
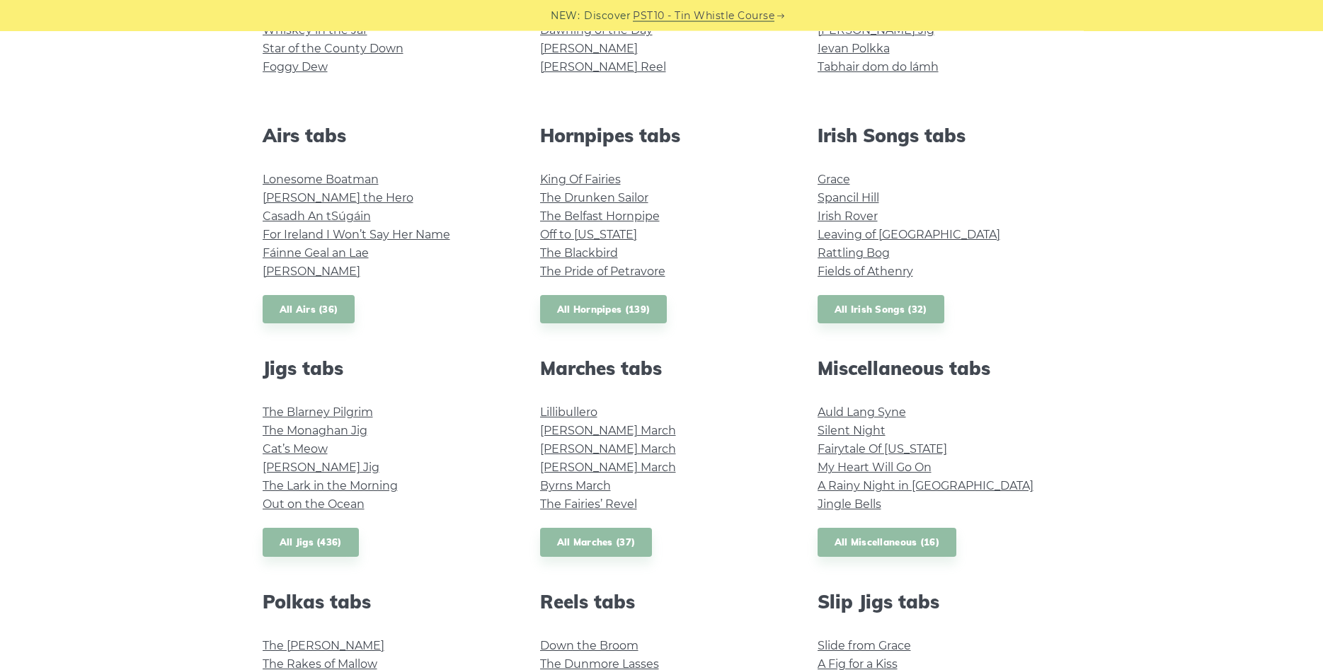
scroll to position [505, 0]
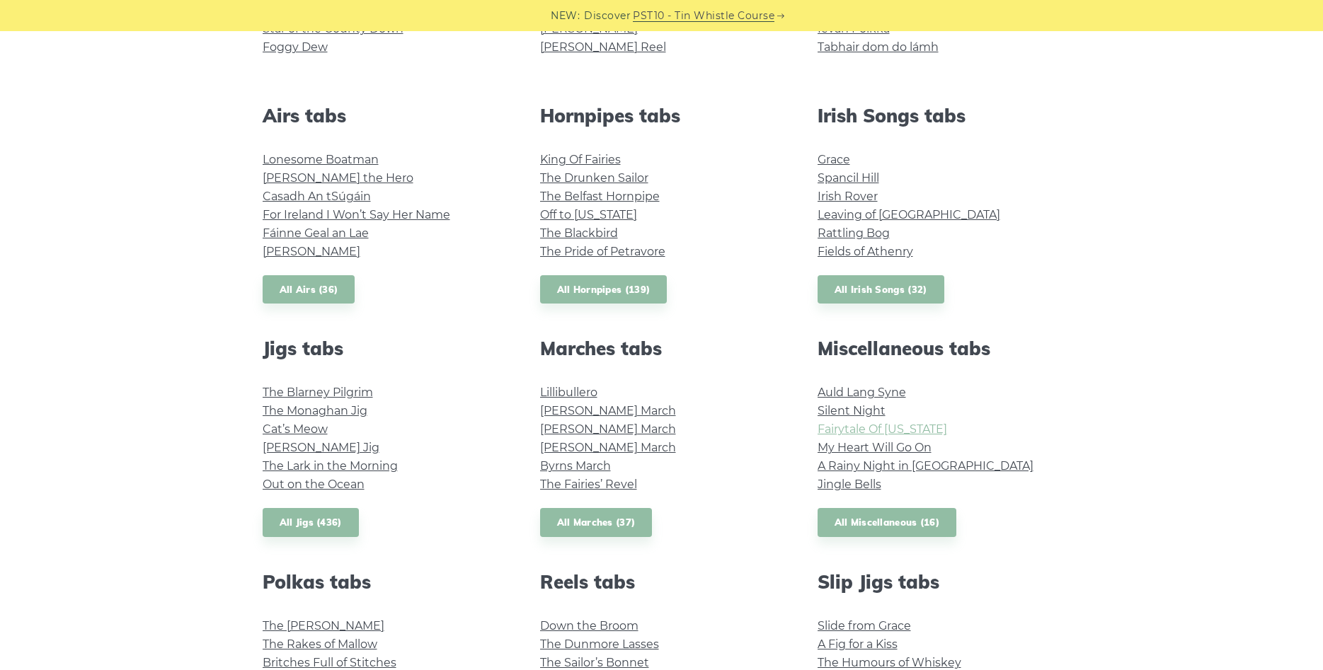
click at [888, 428] on link "Fairytale Of [US_STATE]" at bounding box center [883, 429] width 130 height 13
click at [910, 466] on link "A Rainy Night in [GEOGRAPHIC_DATA]" at bounding box center [926, 465] width 216 height 13
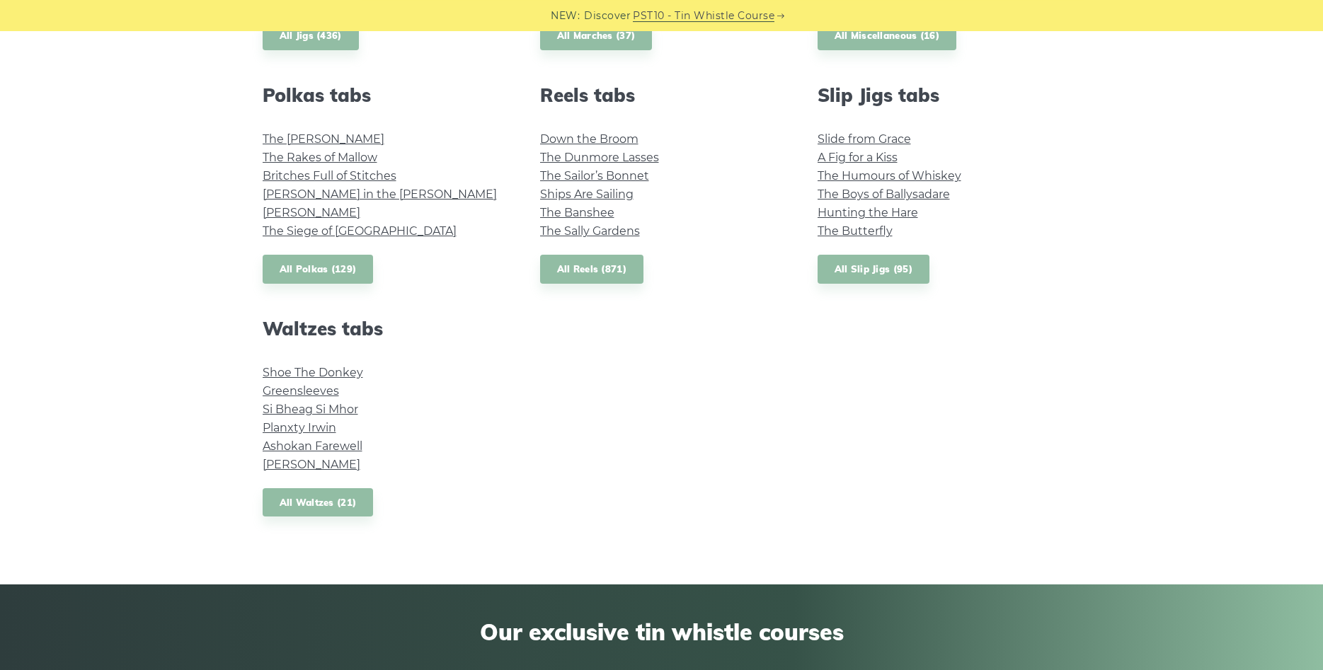
scroll to position [1011, 0]
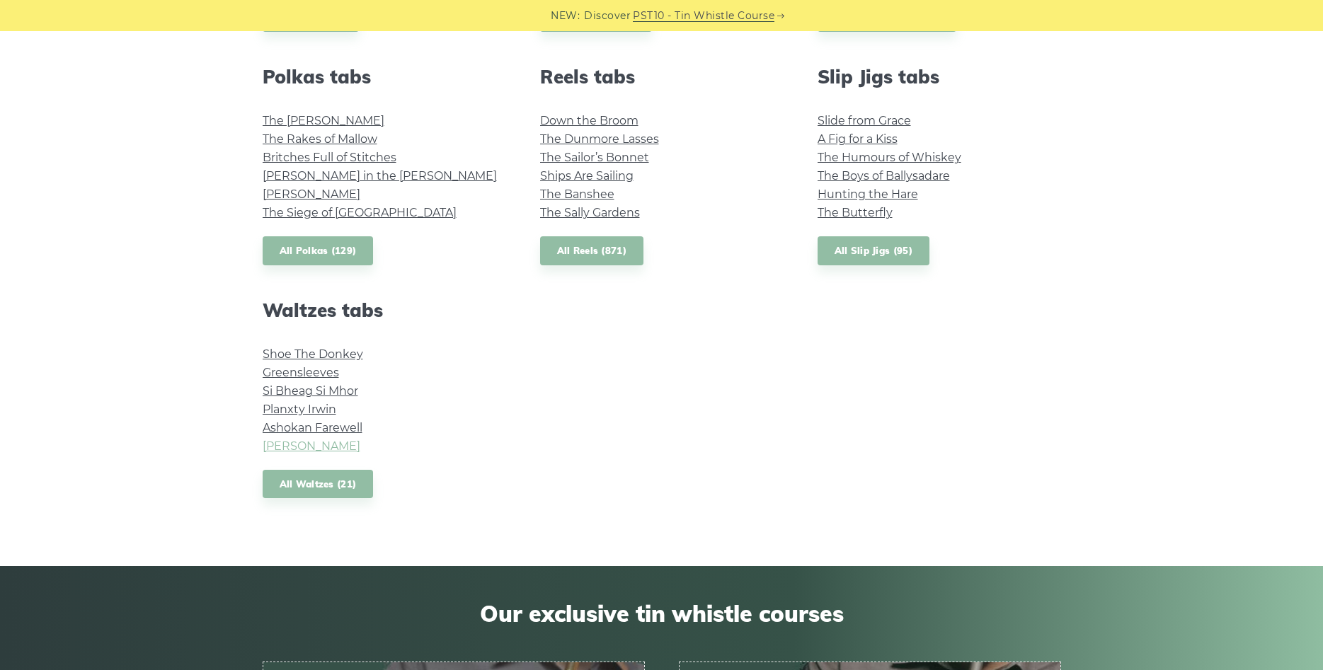
click at [309, 444] on link "[PERSON_NAME]" at bounding box center [312, 446] width 98 height 13
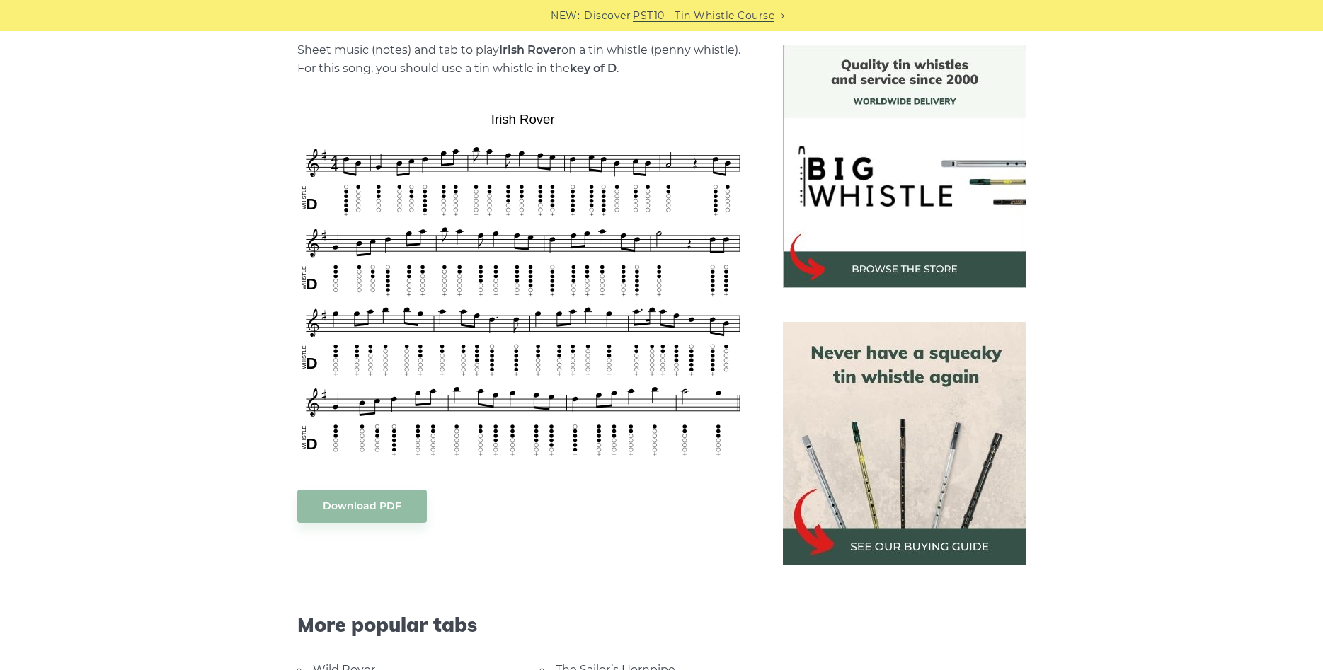
scroll to position [578, 0]
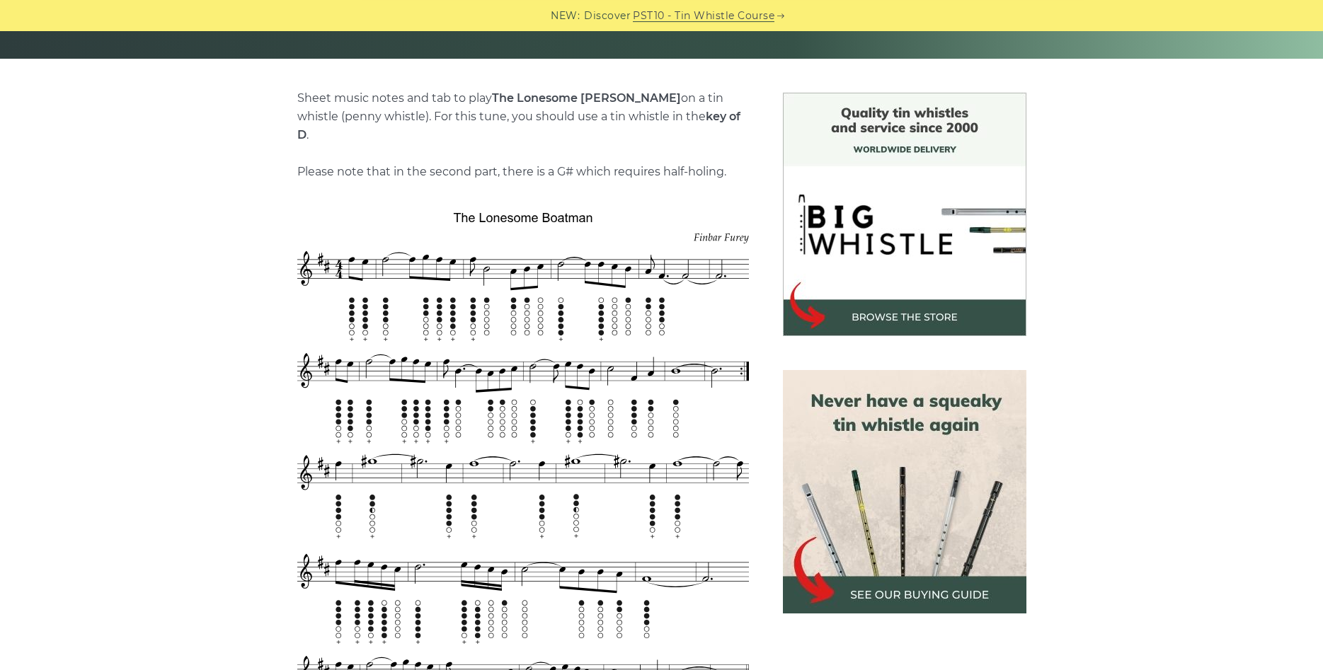
scroll to position [289, 0]
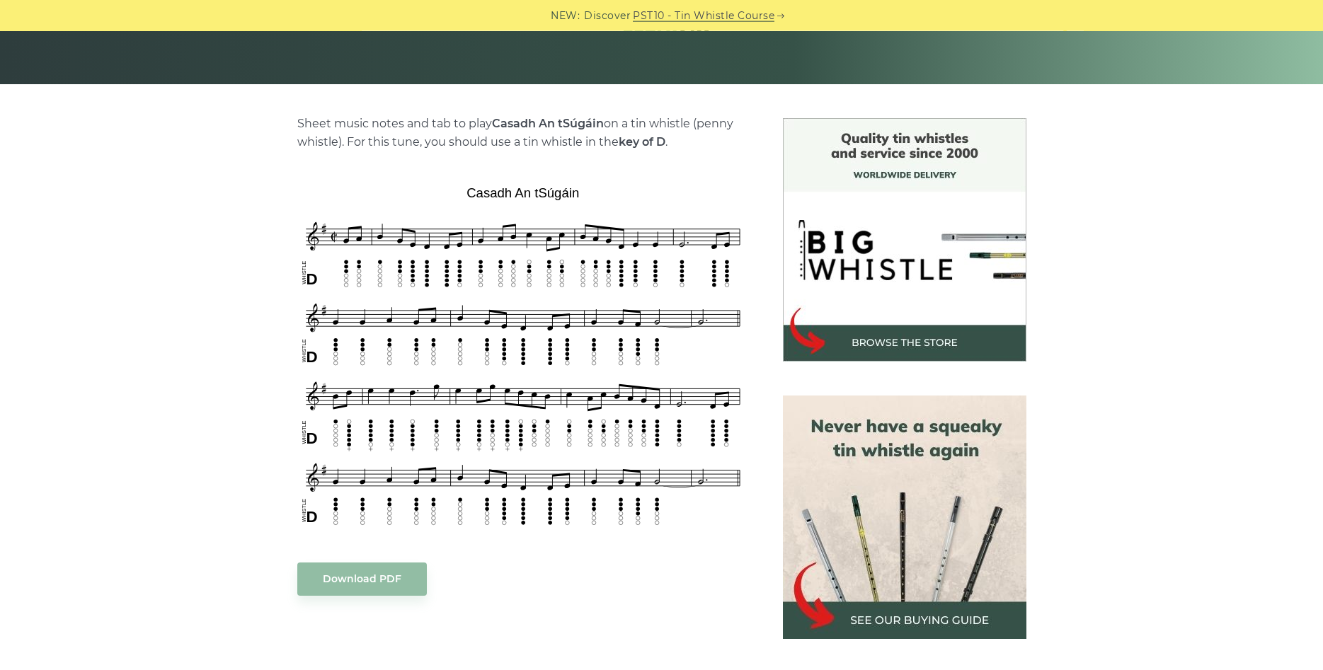
scroll to position [289, 0]
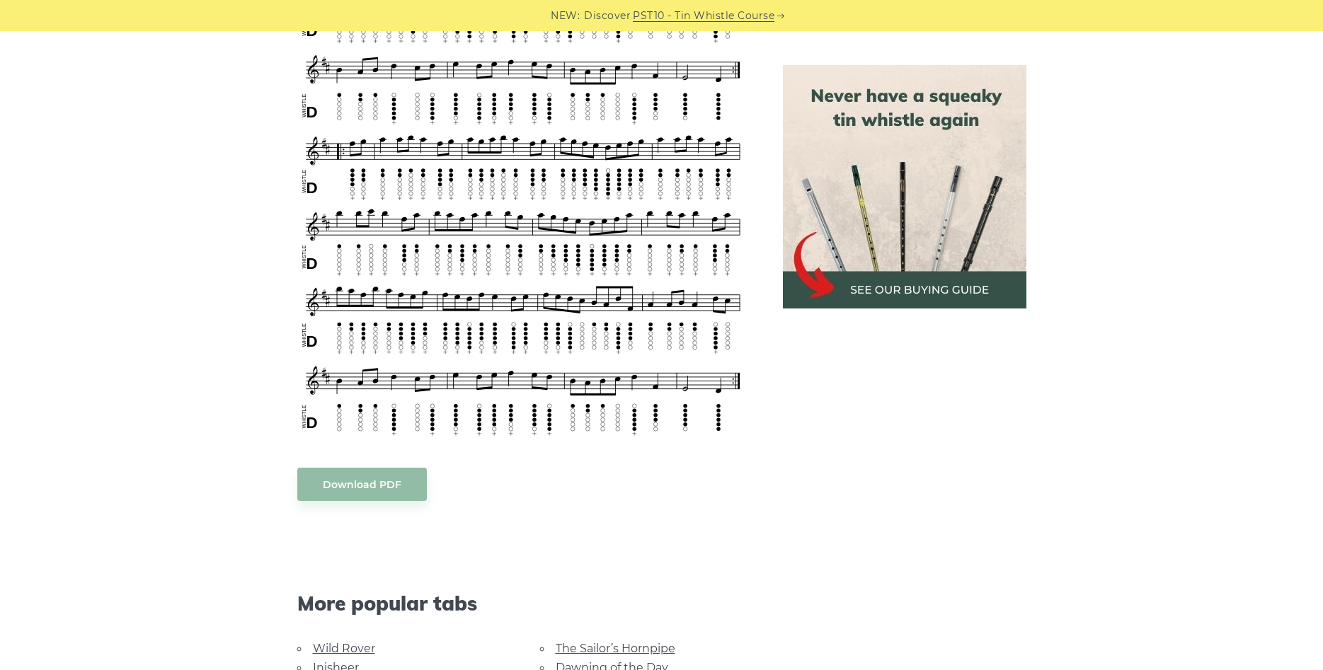
scroll to position [939, 0]
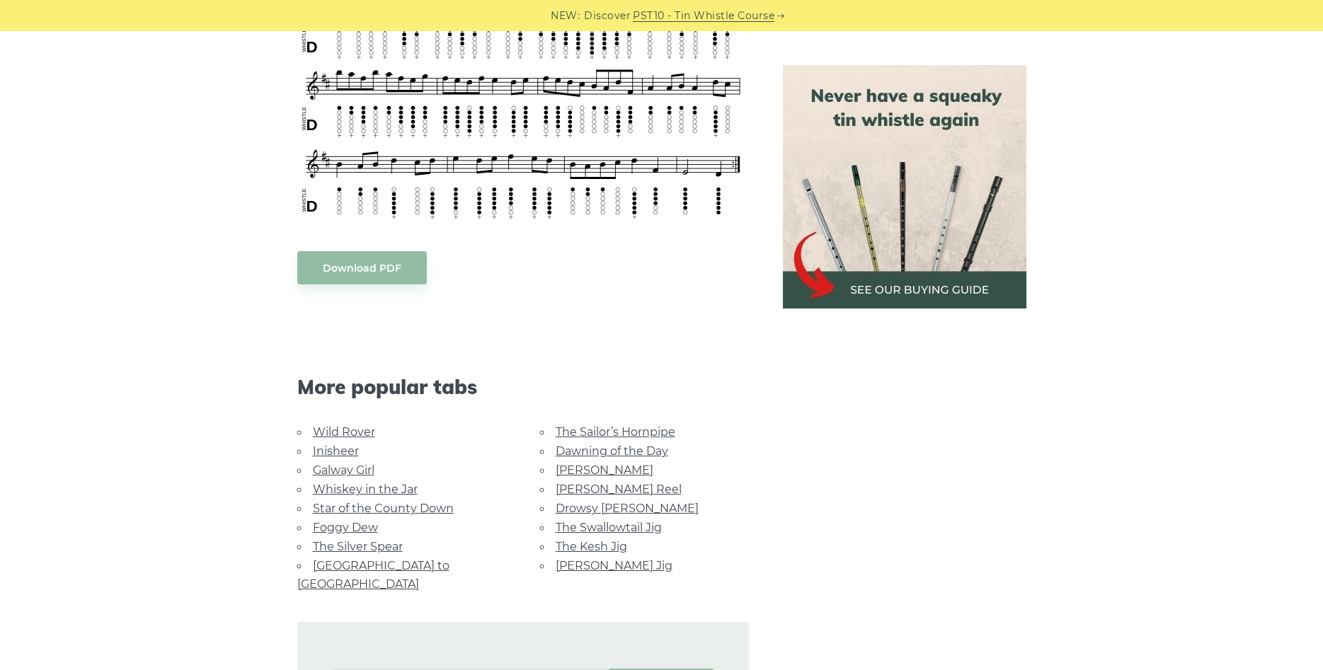
click at [572, 452] on link "Dawning of the Day" at bounding box center [612, 451] width 113 height 13
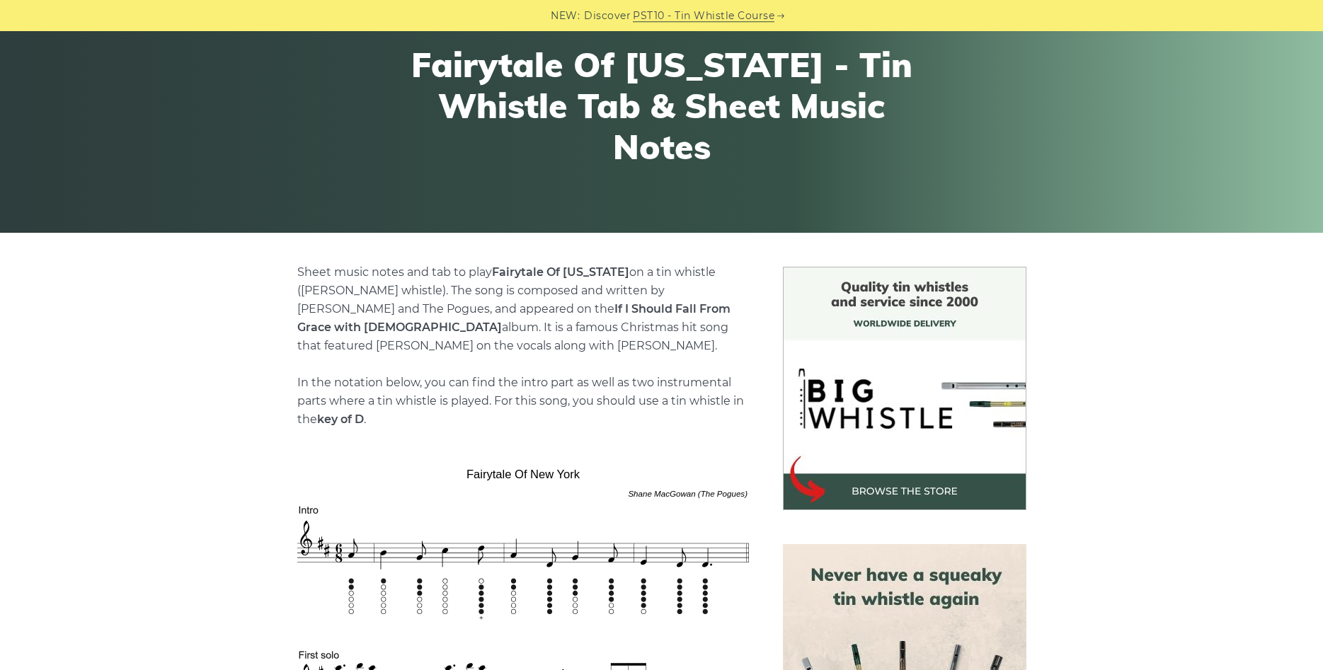
scroll to position [144, 0]
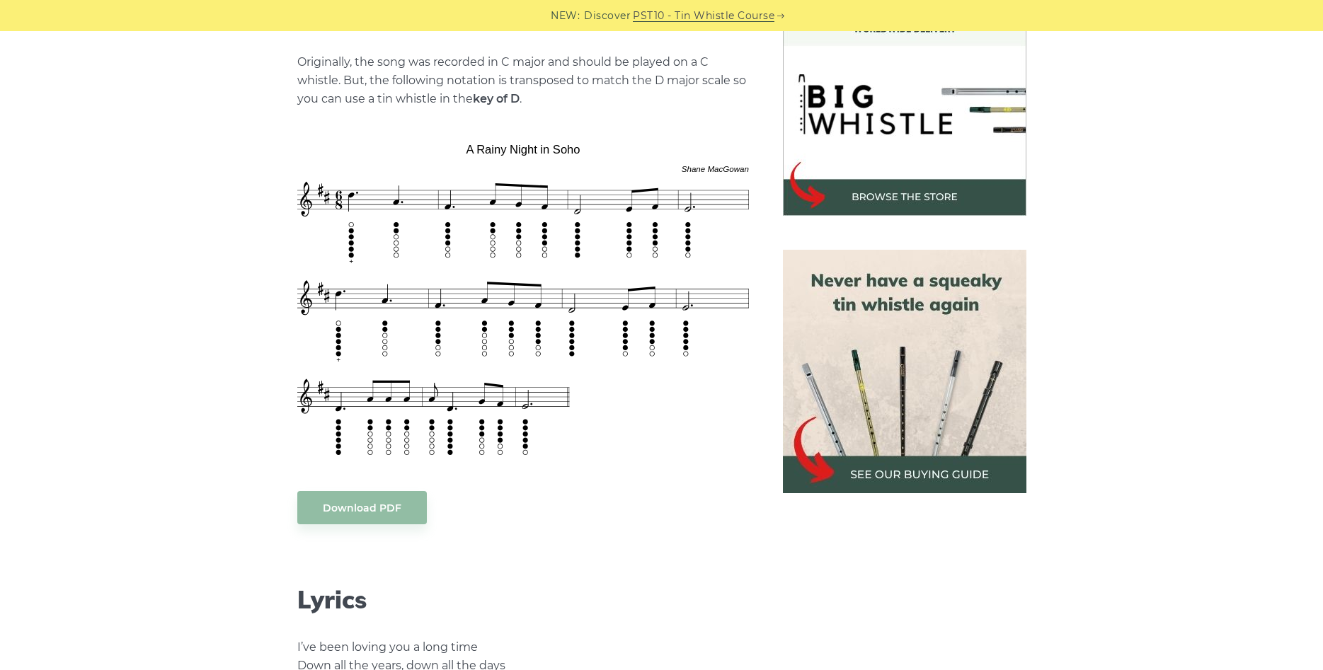
scroll to position [650, 0]
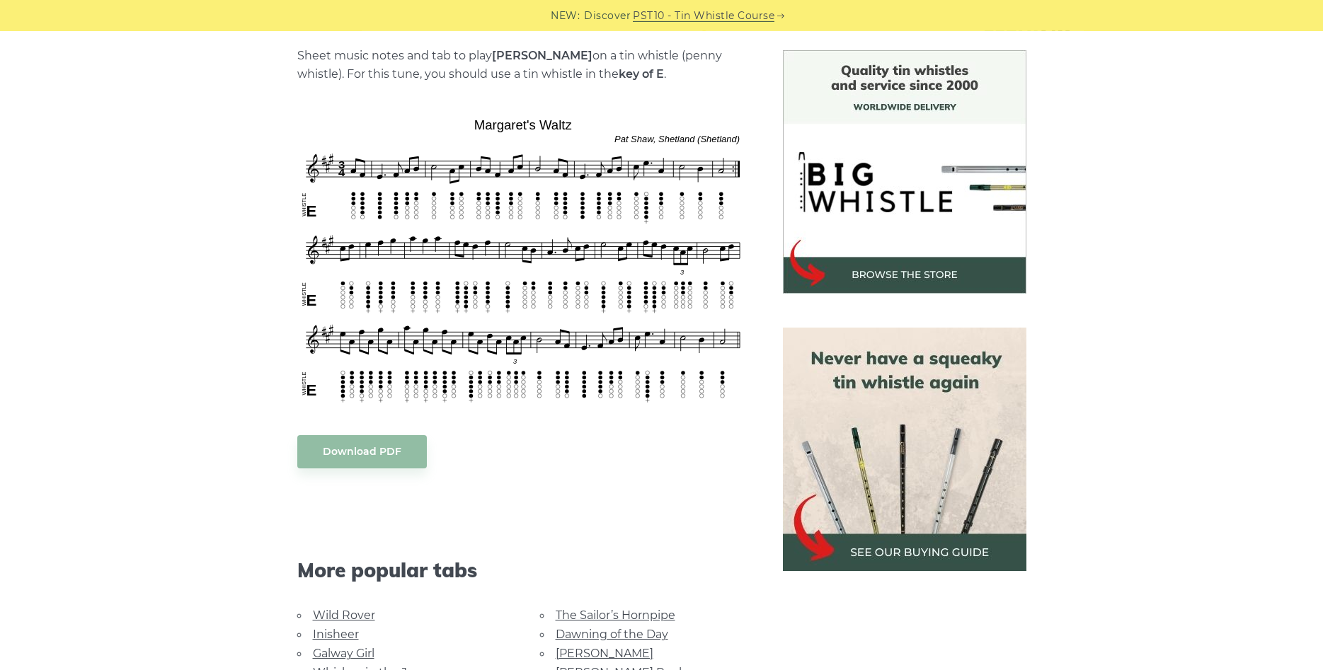
scroll to position [289, 0]
